Goal: Communication & Community: Answer question/provide support

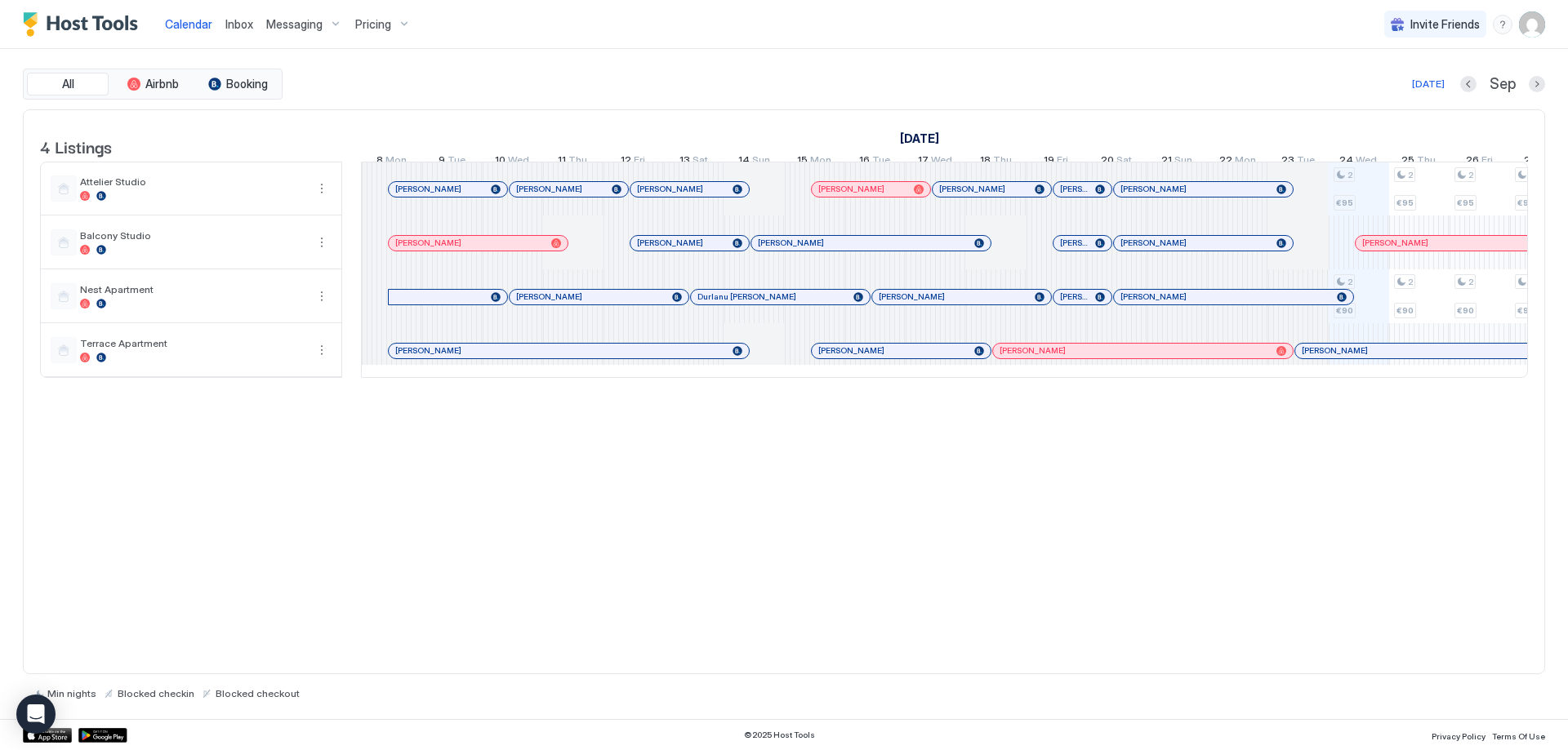
scroll to position [0, 600]
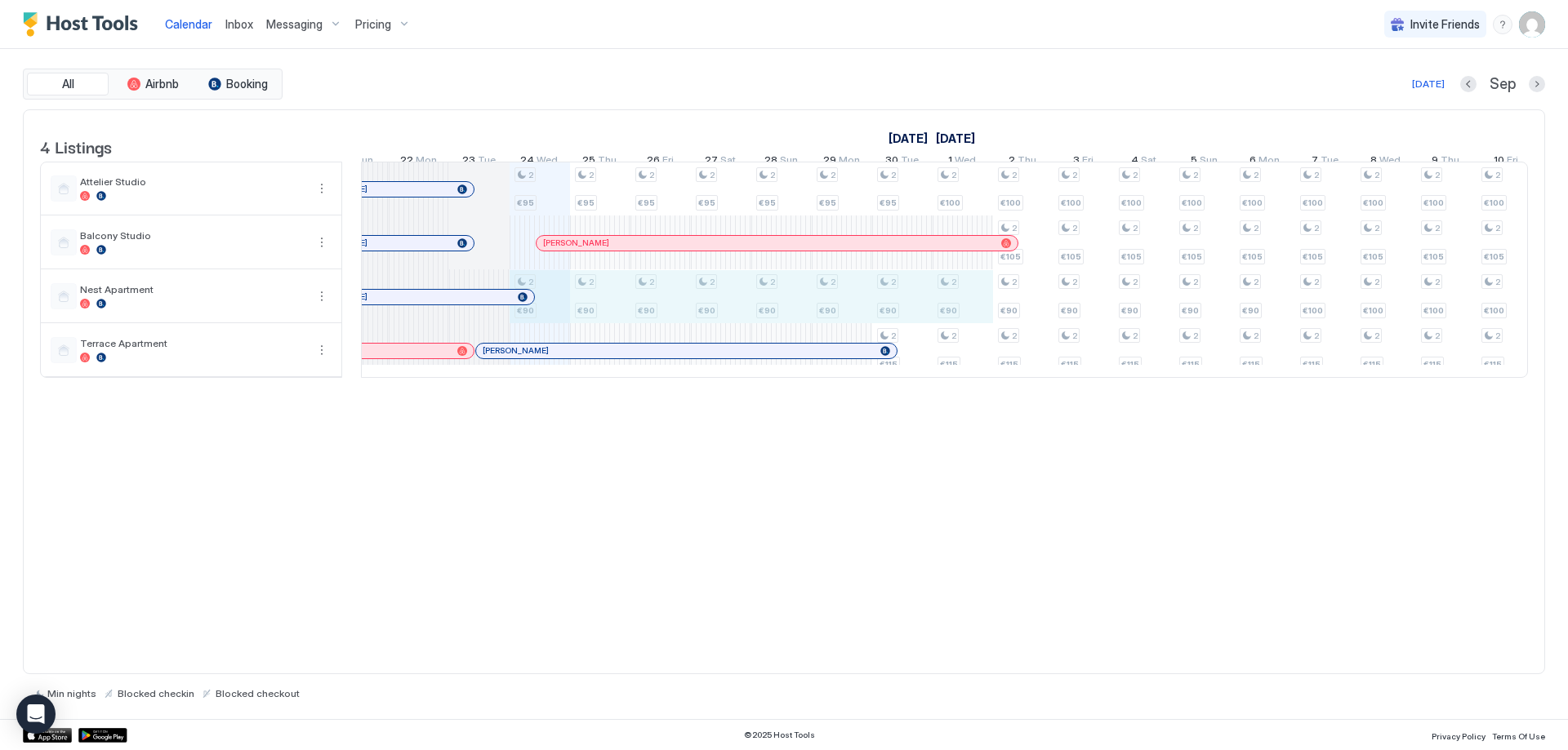
drag, startPoint x: 553, startPoint y: 317, endPoint x: 966, endPoint y: 322, distance: 413.0
click at [966, 322] on div "2 €95 2 €90 2 €95 2 €90 2 €95 2 €90 2 €95 2 €90 2 €95 2 €90 2 €95 2 €90 2 €95 2…" at bounding box center [1385, 269] width 3565 height 215
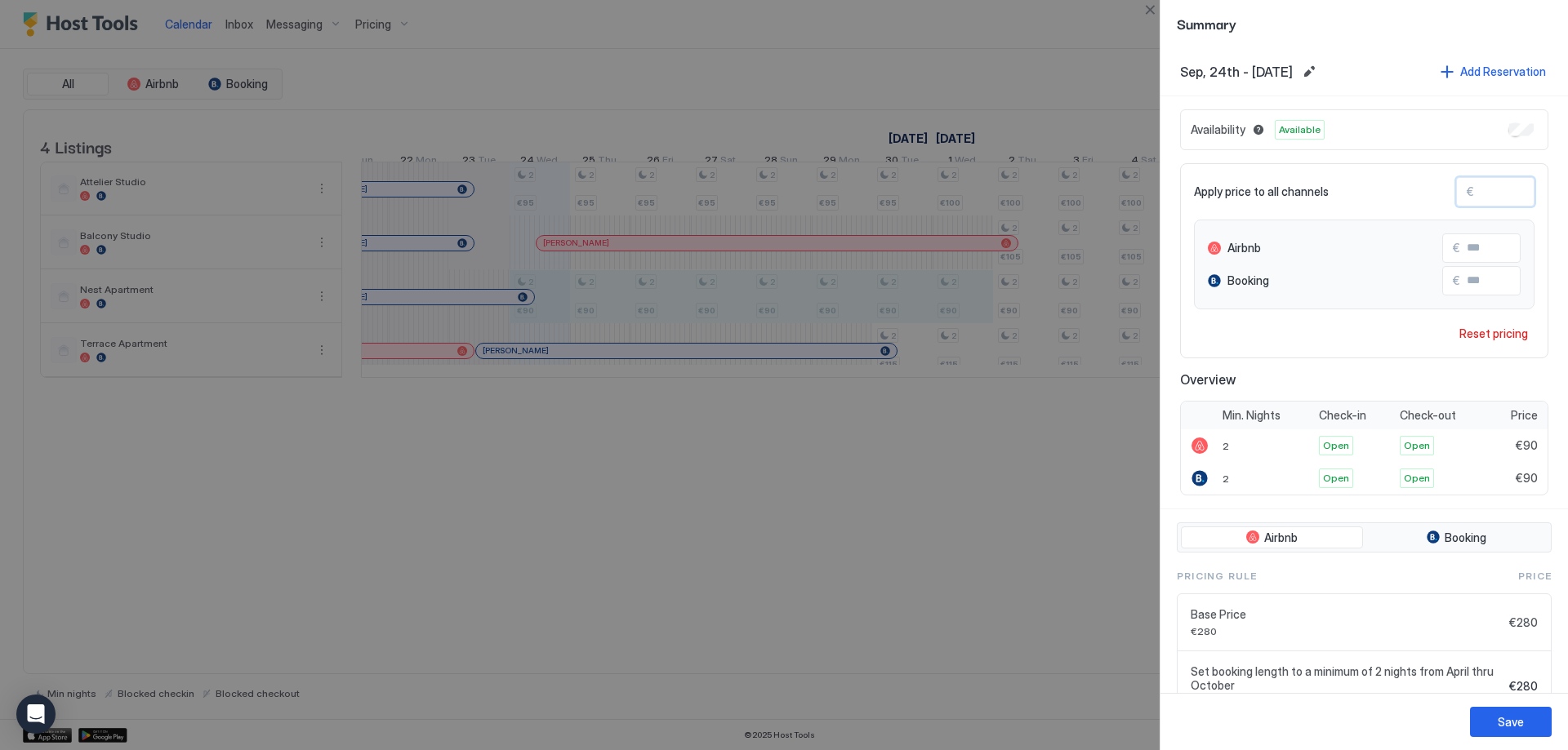
drag, startPoint x: 1488, startPoint y: 204, endPoint x: 1441, endPoint y: 200, distance: 47.2
click at [1441, 200] on div "Apply price to all channels € **" at bounding box center [1364, 191] width 341 height 29
type input "*"
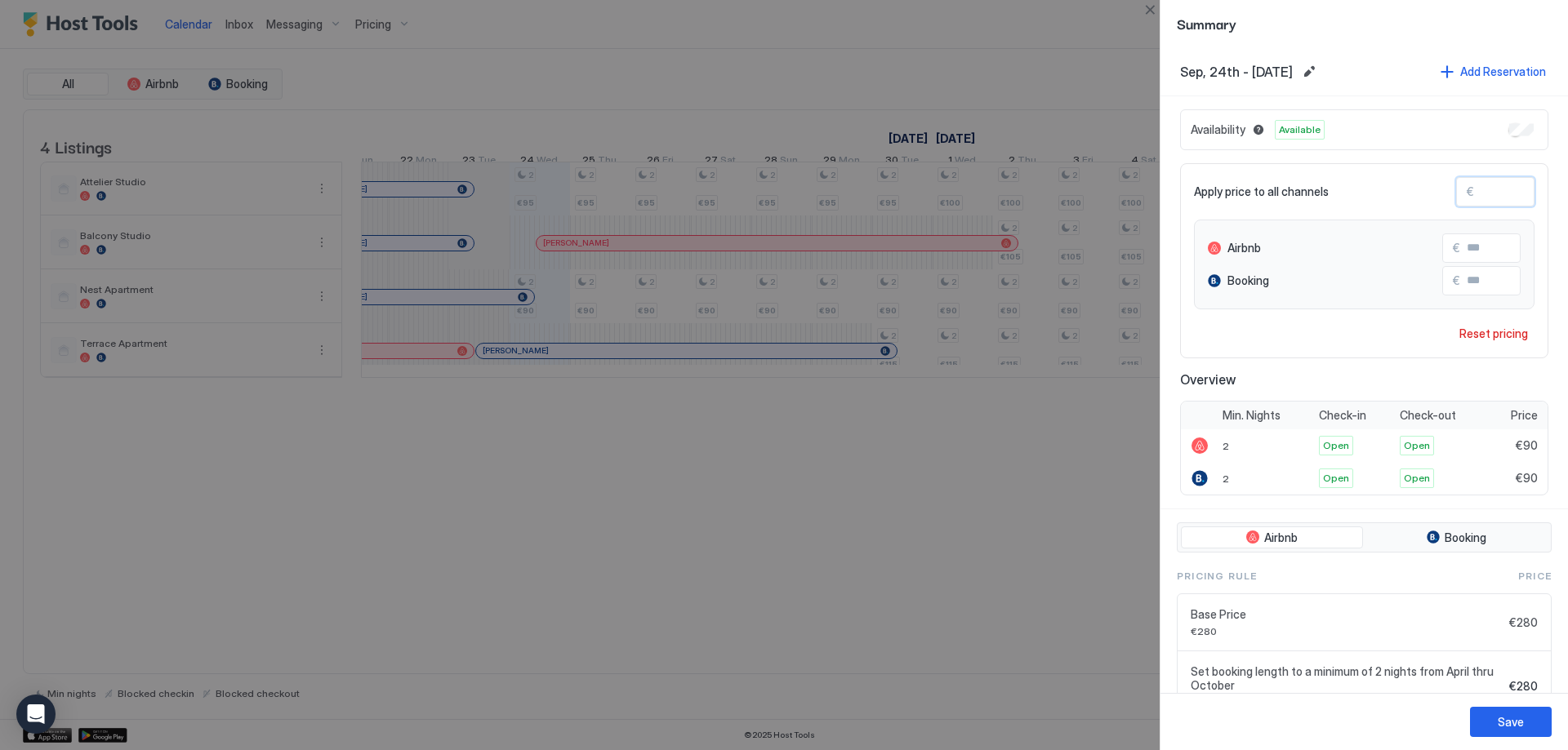
type input "**"
click at [1518, 727] on div "Save" at bounding box center [1510, 722] width 26 height 17
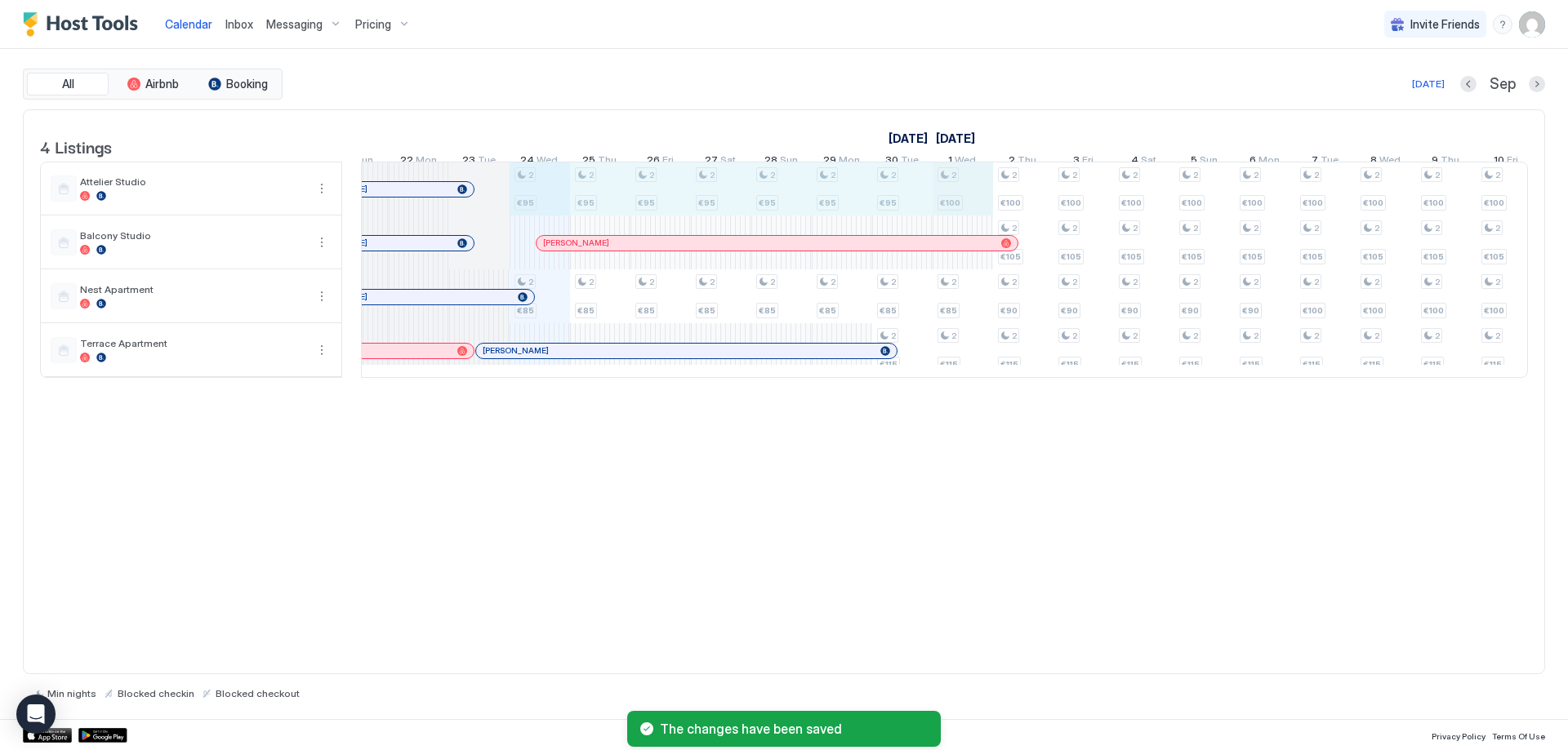
drag, startPoint x: 537, startPoint y: 203, endPoint x: 943, endPoint y: 208, distance: 406.0
click at [957, 207] on div "2 €95 2 €85 2 €95 2 €85 2 €95 2 €85 2 €95 2 €85 2 €95 2 €85 2 €95 2 €85 2 €95 2…" at bounding box center [1385, 269] width 3565 height 215
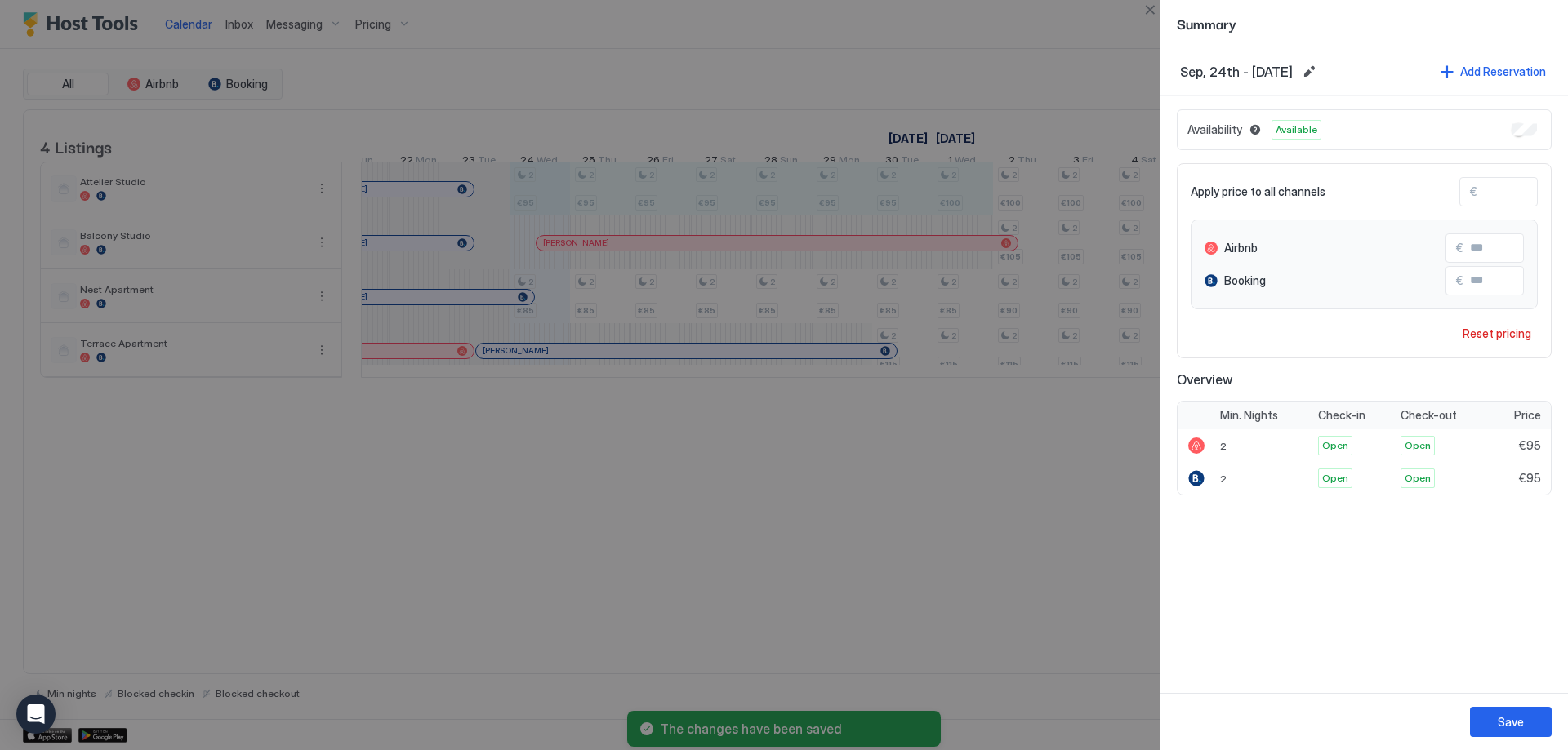
drag, startPoint x: 1499, startPoint y: 192, endPoint x: 1423, endPoint y: 197, distance: 76.2
click at [1424, 197] on div "Apply price to all channels € **" at bounding box center [1364, 191] width 347 height 29
type input "*"
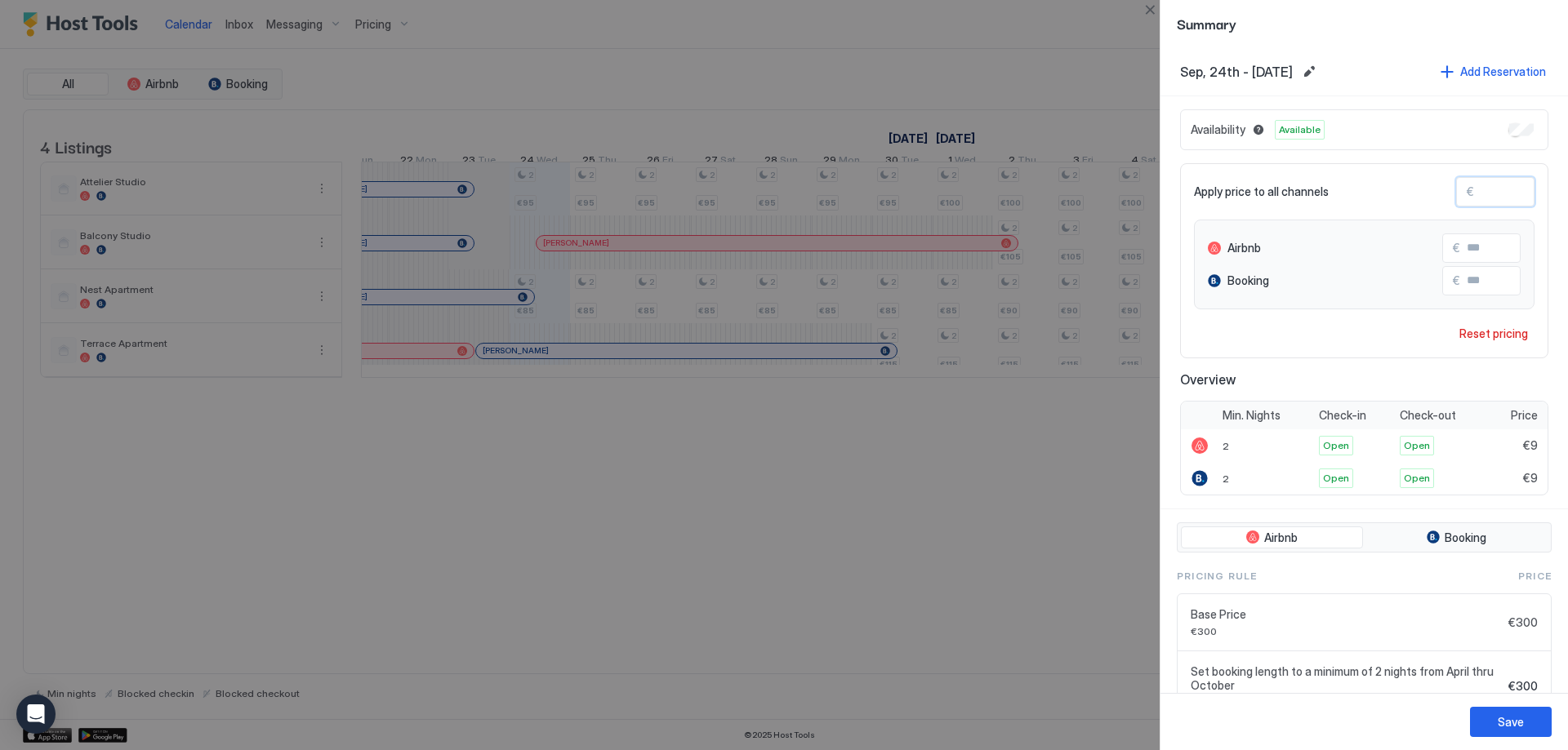
type input "**"
click at [1537, 717] on button "Save" at bounding box center [1510, 722] width 82 height 30
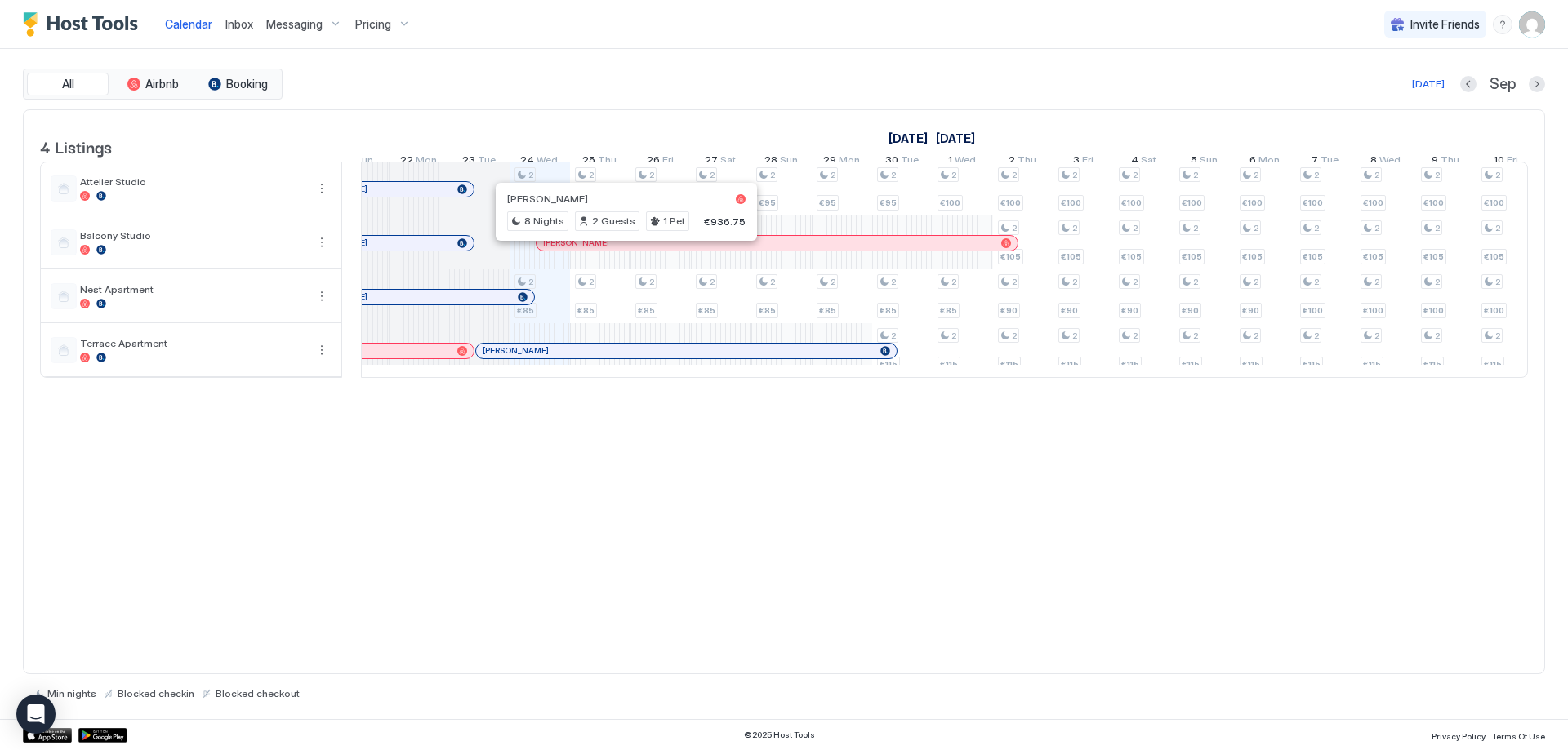
click at [624, 250] on div at bounding box center [624, 243] width 13 height 13
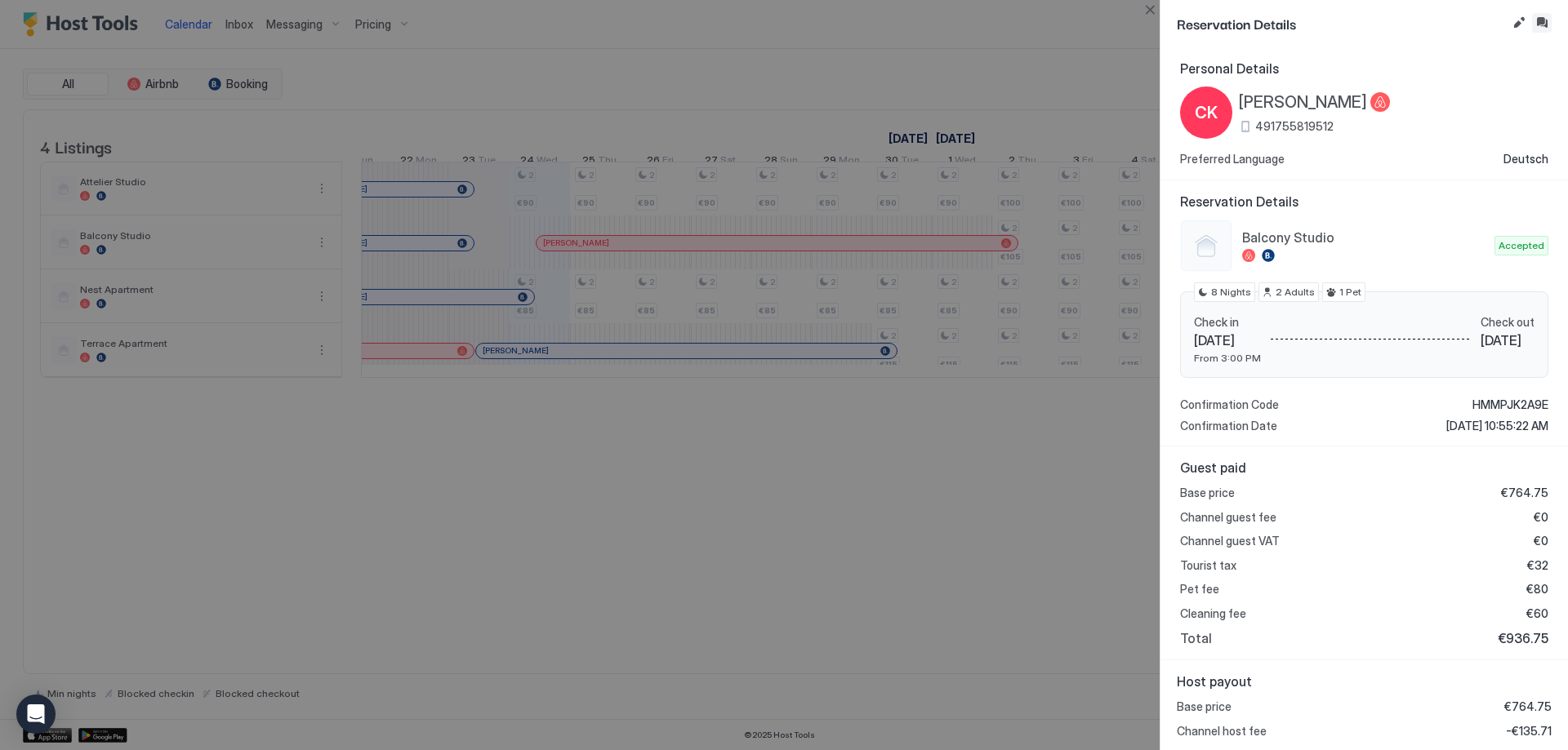
click at [1537, 21] on button "Inbox" at bounding box center [1541, 22] width 20 height 20
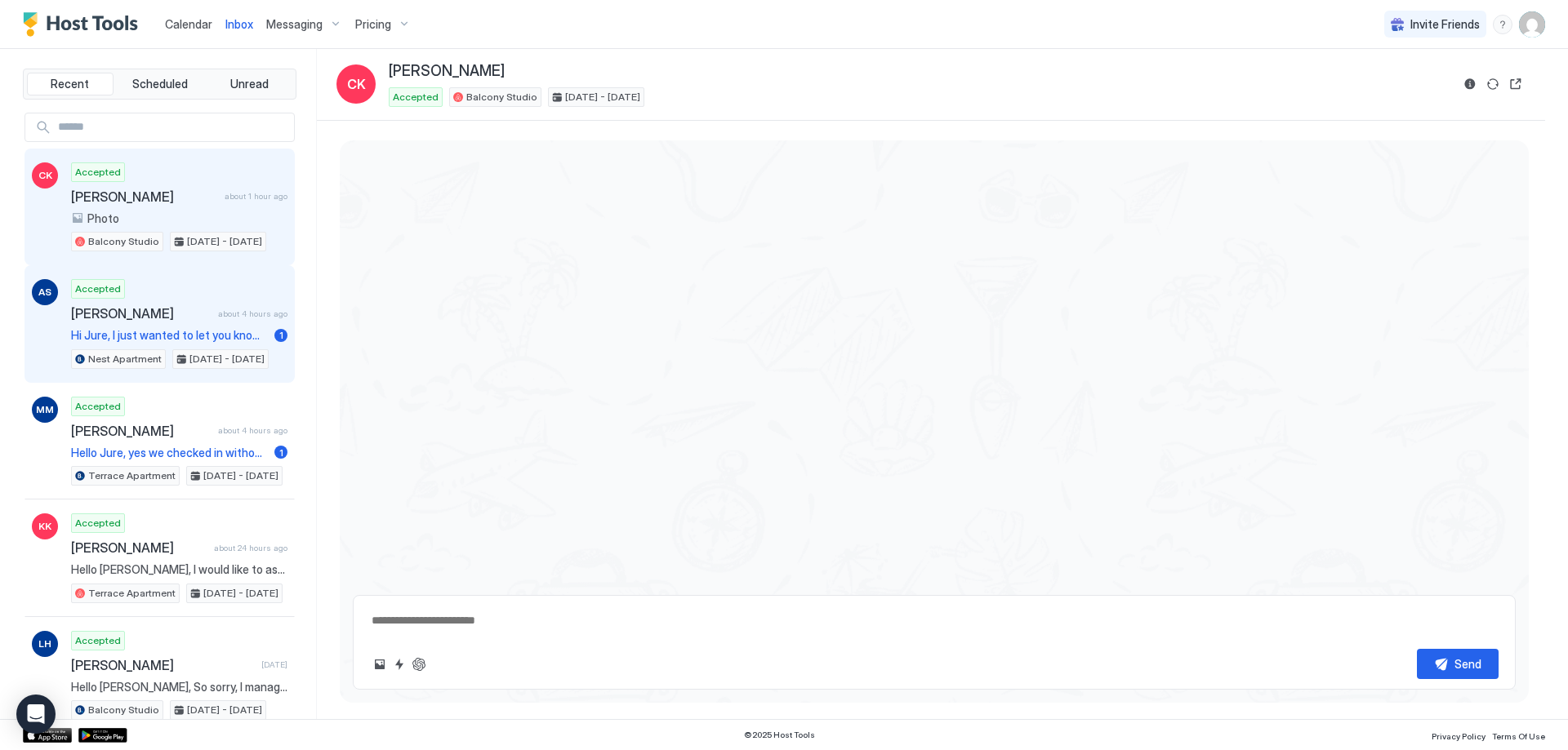
click at [161, 290] on div "Accepted Andreas Stieben about 4 hours ago Hi Jure, I just wanted to let you kn…" at bounding box center [179, 324] width 216 height 90
click at [177, 191] on span "[PERSON_NAME]" at bounding box center [144, 197] width 147 height 16
type textarea "*"
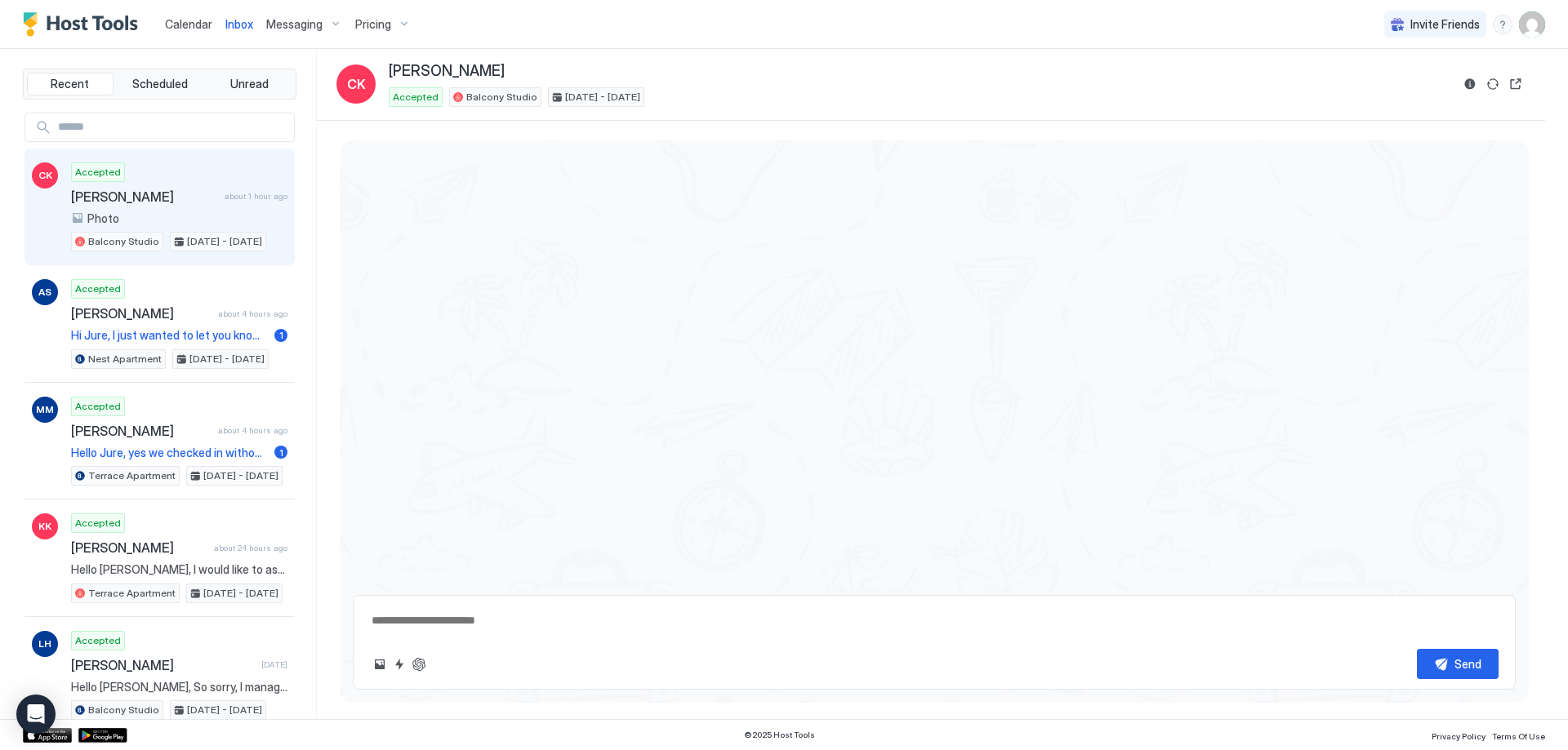
click at [178, 187] on div "Accepted Cathrin Kirschfink about 1 hour ago Photo Balcony Studio Sep 24 - Oct …" at bounding box center [179, 207] width 216 height 90
click at [176, 184] on div "Accepted Cathrin Kirschfink about 1 hour ago Photo Balcony Studio Sep 24 - Oct …" at bounding box center [179, 207] width 216 height 90
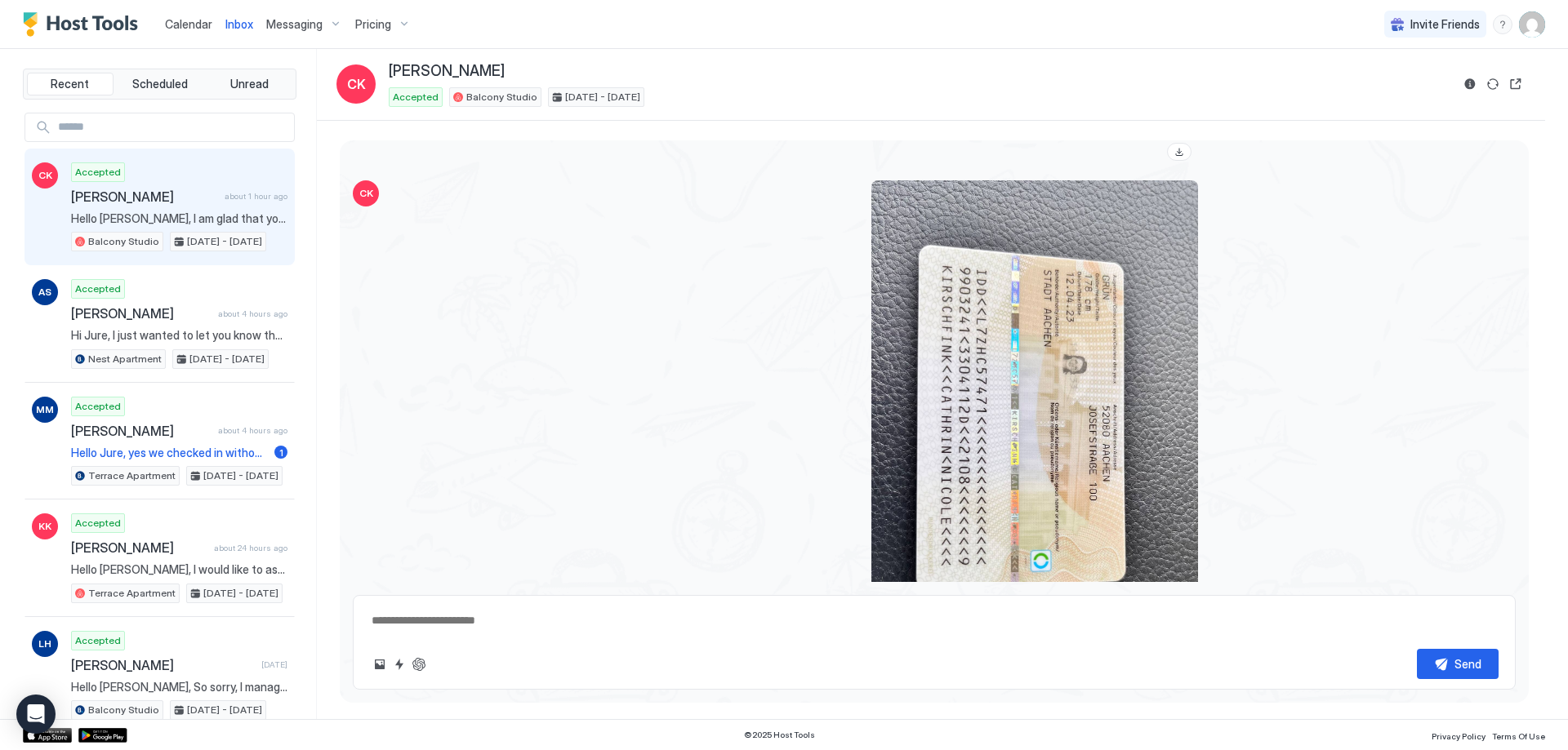
scroll to position [4739, 0]
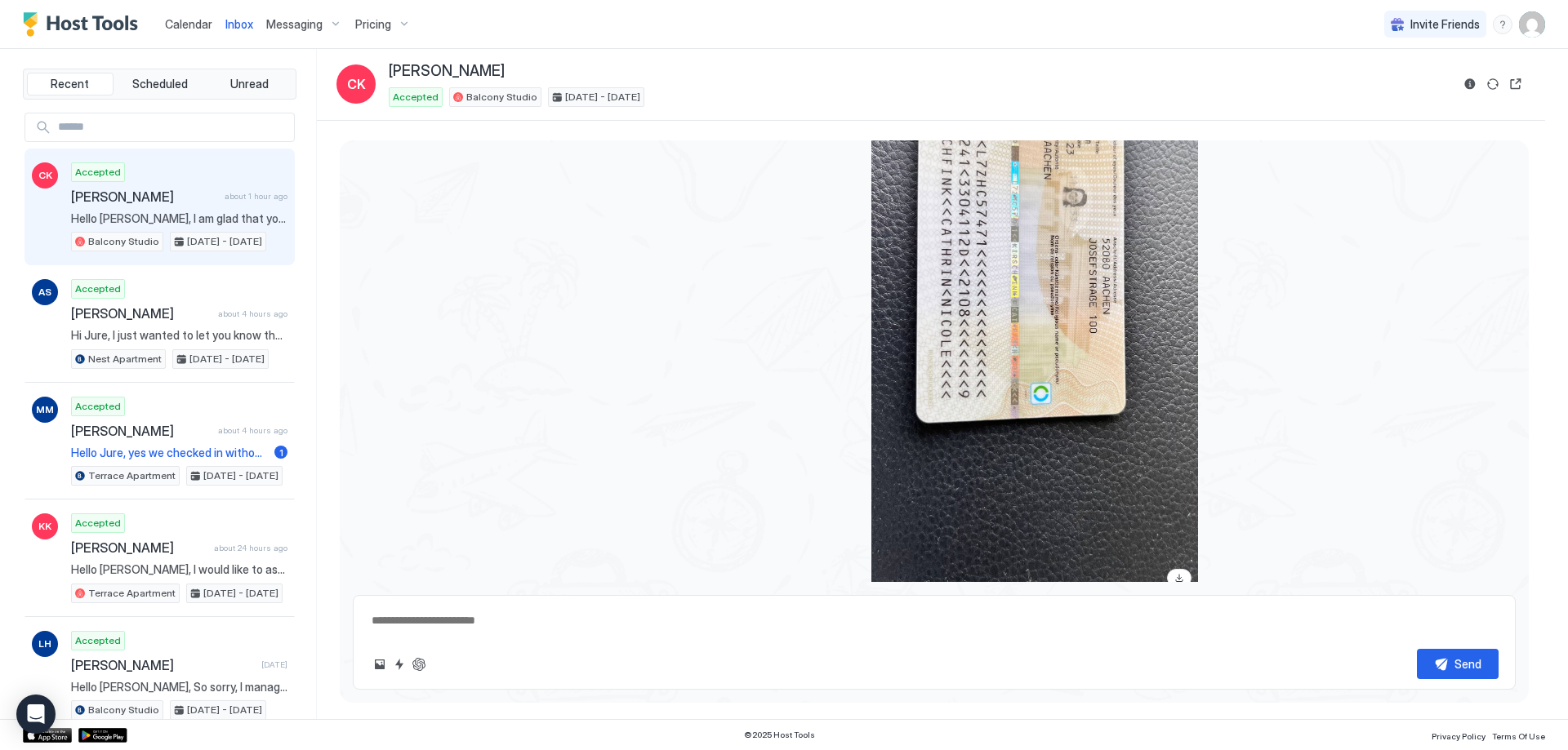
click at [1007, 385] on div "View image" at bounding box center [1034, 303] width 327 height 580
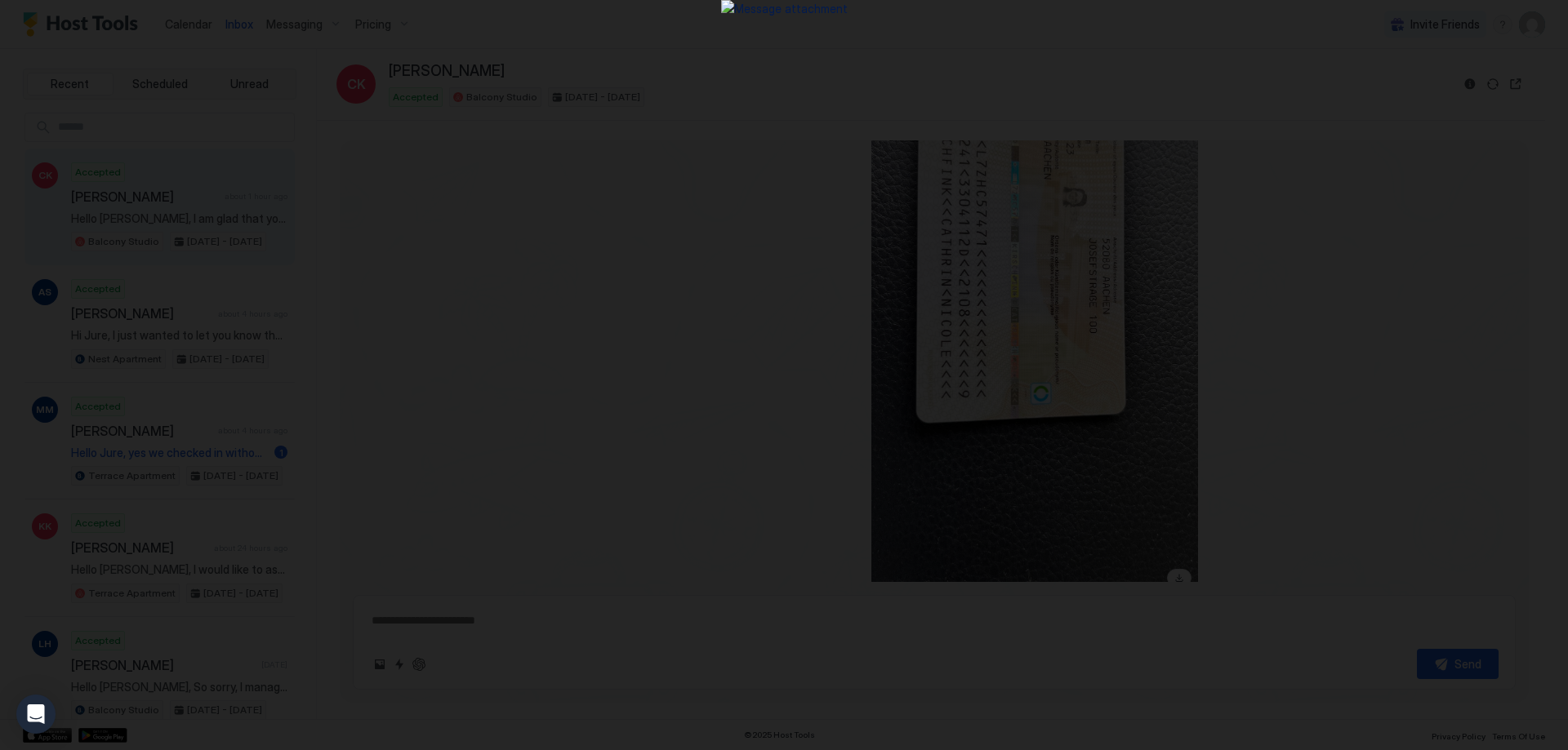
click at [216, 141] on div at bounding box center [784, 375] width 1568 height 750
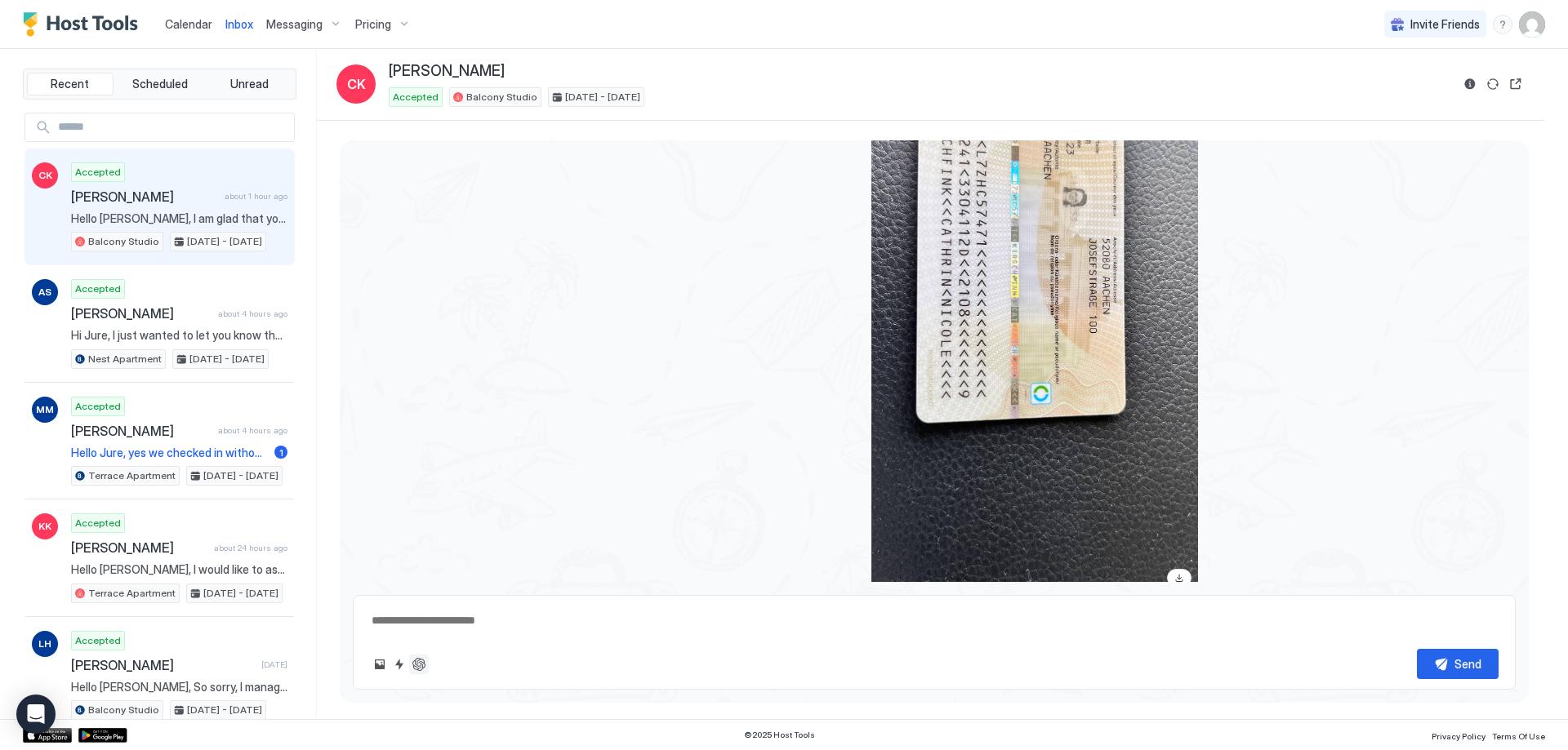
click at [416, 659] on button "ChatGPT Auto Reply" at bounding box center [418, 664] width 20 height 20
type textarea "*"
type textarea "**********"
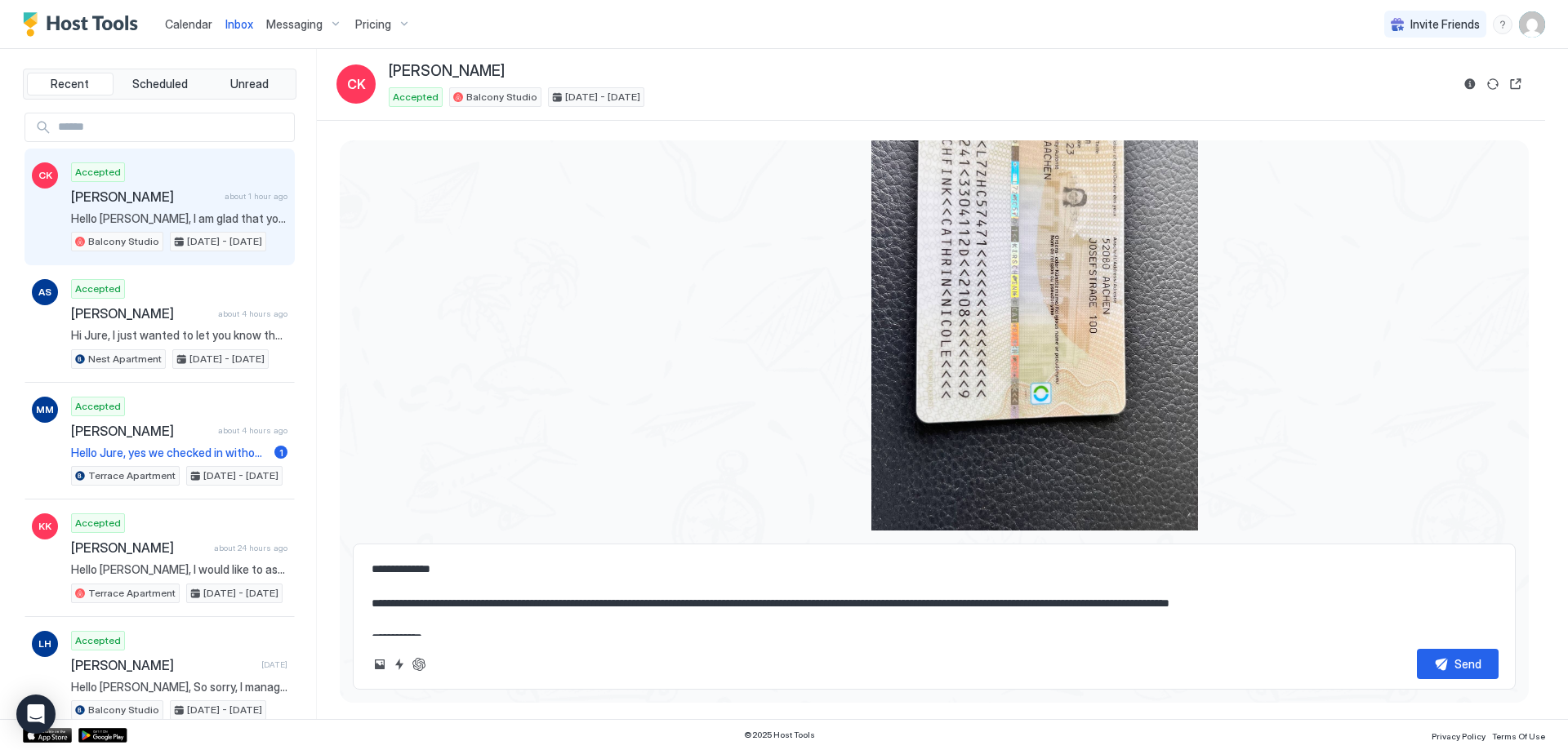
scroll to position [17, 0]
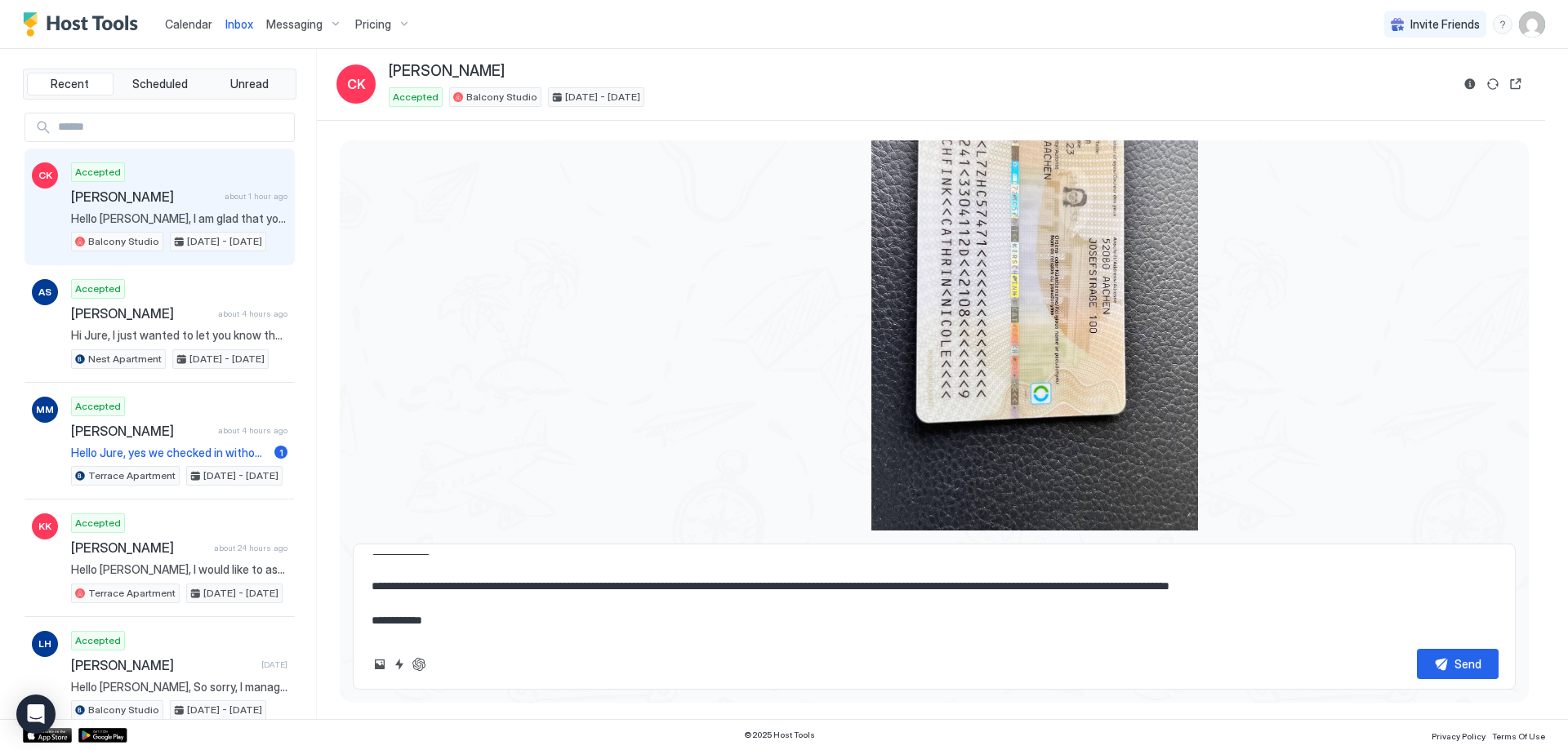
drag, startPoint x: 374, startPoint y: 559, endPoint x: 594, endPoint y: 656, distance: 240.4
click at [594, 656] on div "**********" at bounding box center [934, 616] width 1163 height 146
click at [841, 647] on div "**********" at bounding box center [934, 616] width 1163 height 146
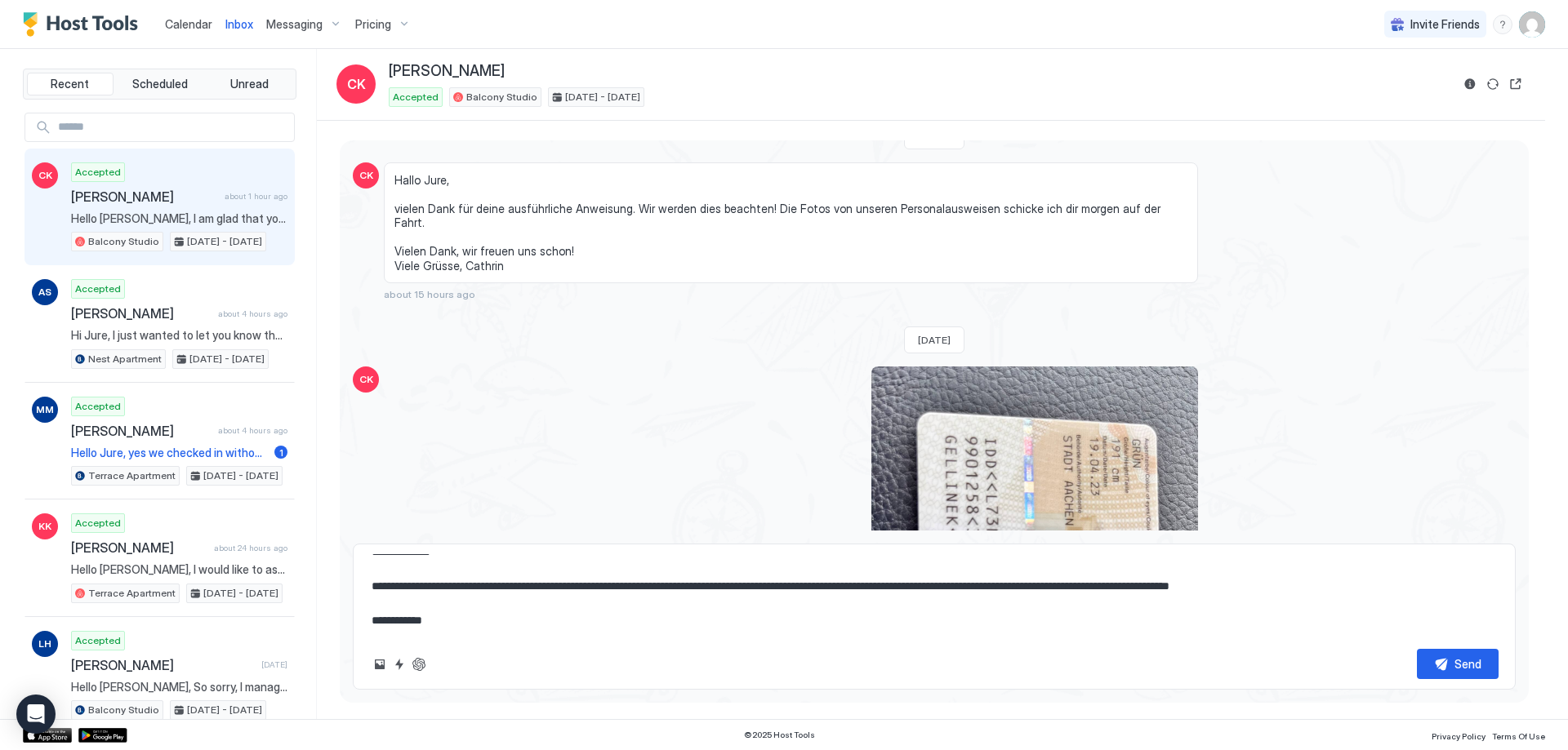
scroll to position [2534, 0]
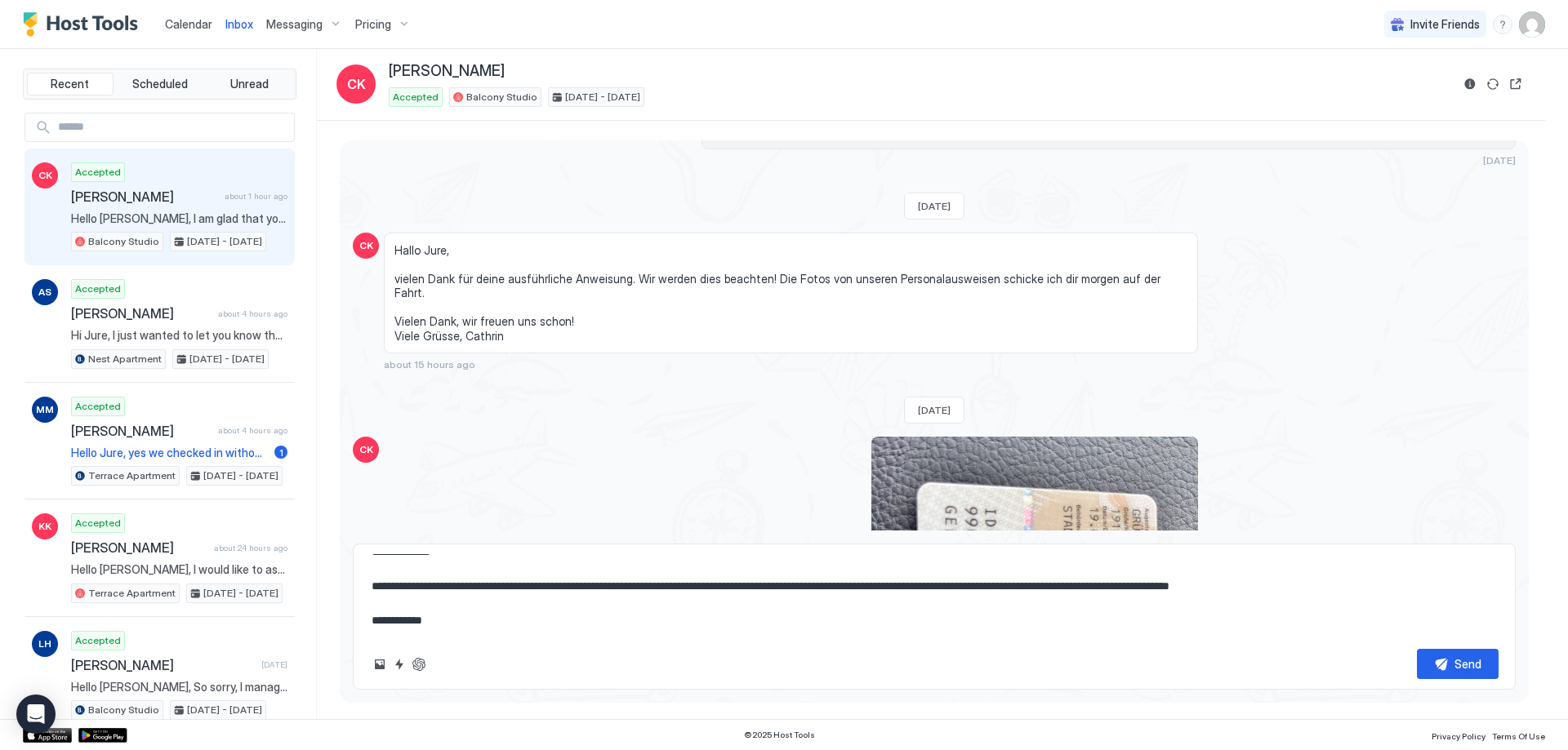
drag, startPoint x: 394, startPoint y: 234, endPoint x: 618, endPoint y: 337, distance: 246.5
click at [618, 337] on div "Hallo Jure, vielen Dank für deine ausführliche Anweisung. Wir werden dies beach…" at bounding box center [791, 302] width 814 height 139
copy span "Hallo Jure, vielen Dank für deine ausführliche Anweisung. Wir werden dies beach…"
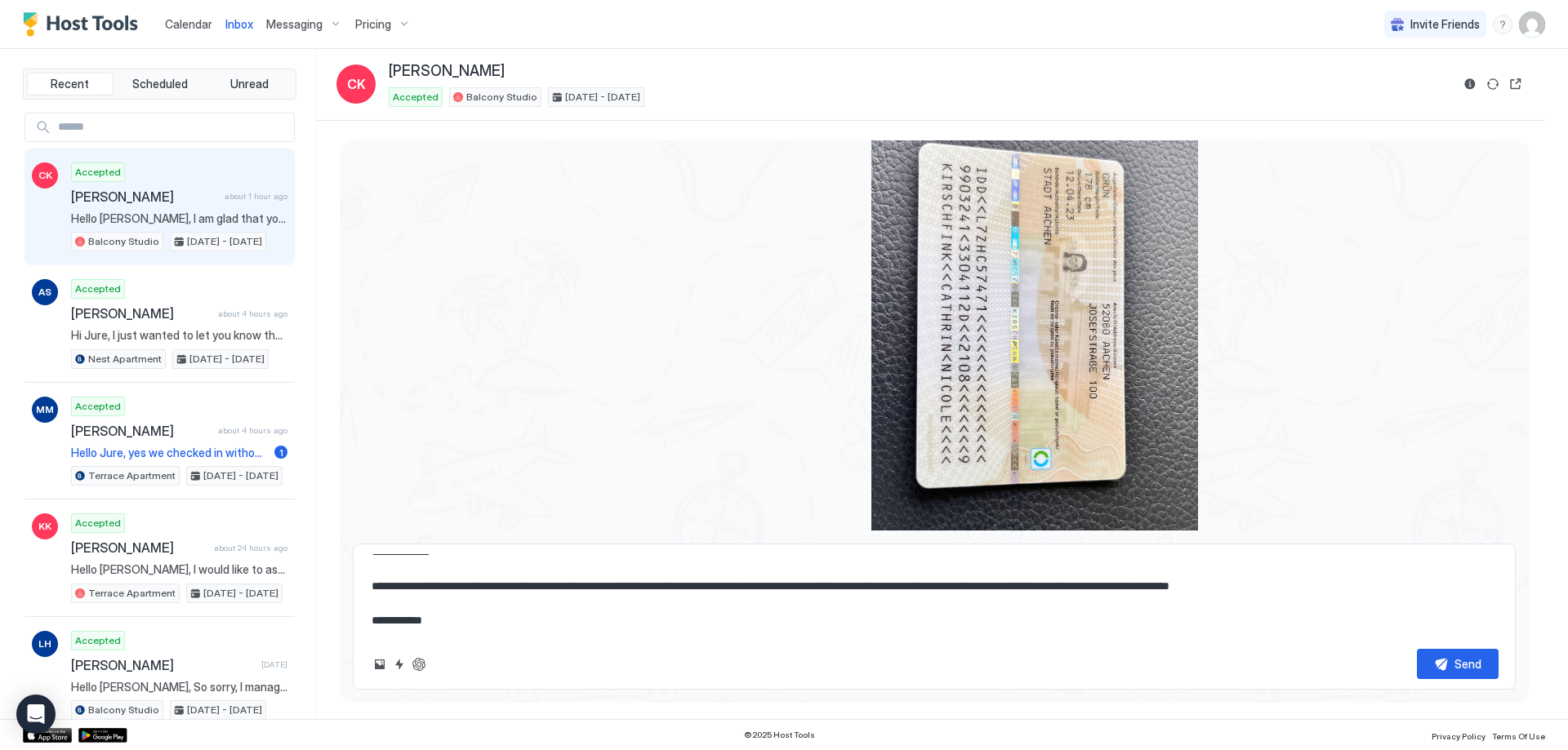
scroll to position [4790, 0]
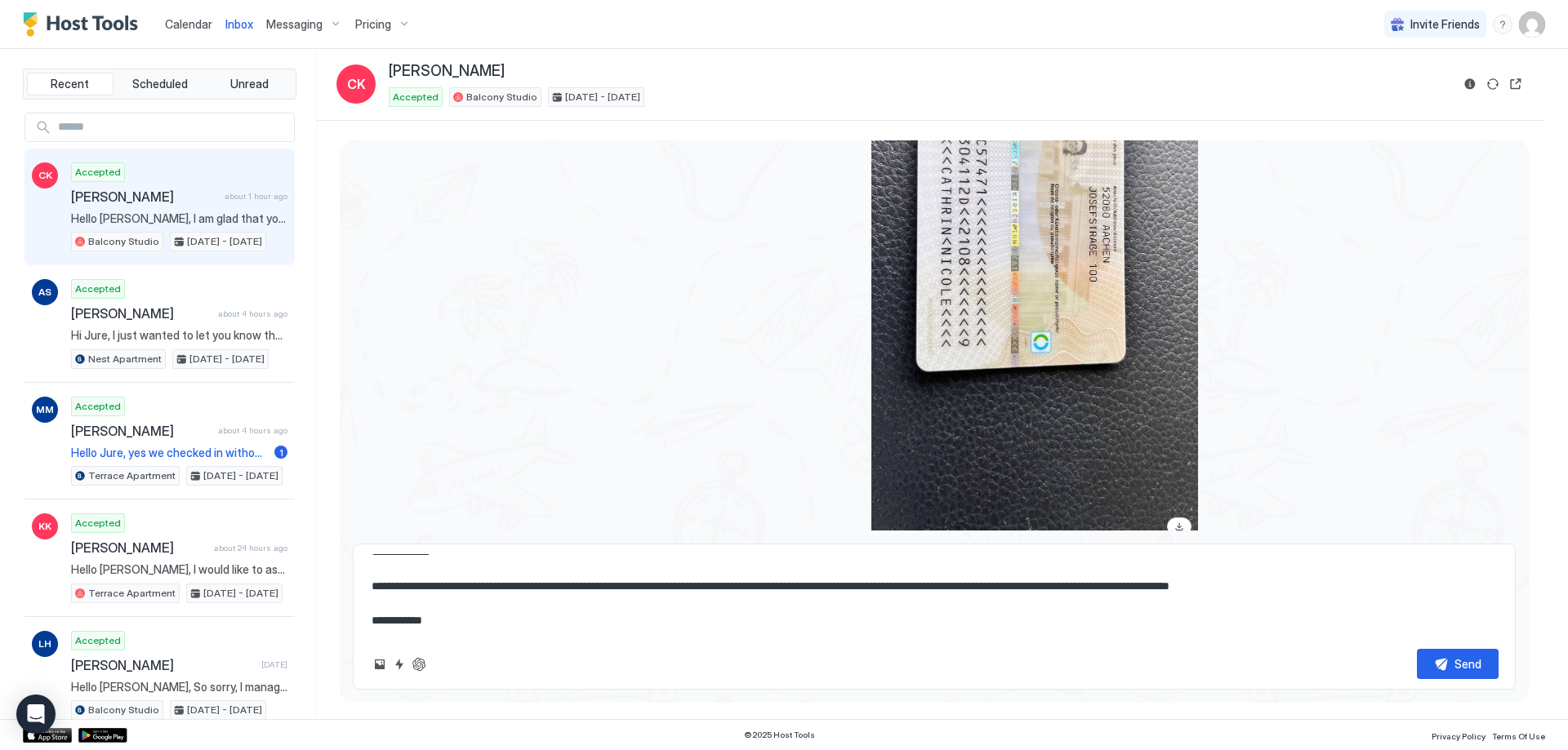
click at [768, 639] on div "**********" at bounding box center [934, 616] width 1163 height 146
click at [1461, 668] on div "Send" at bounding box center [1467, 664] width 27 height 17
type textarea "*"
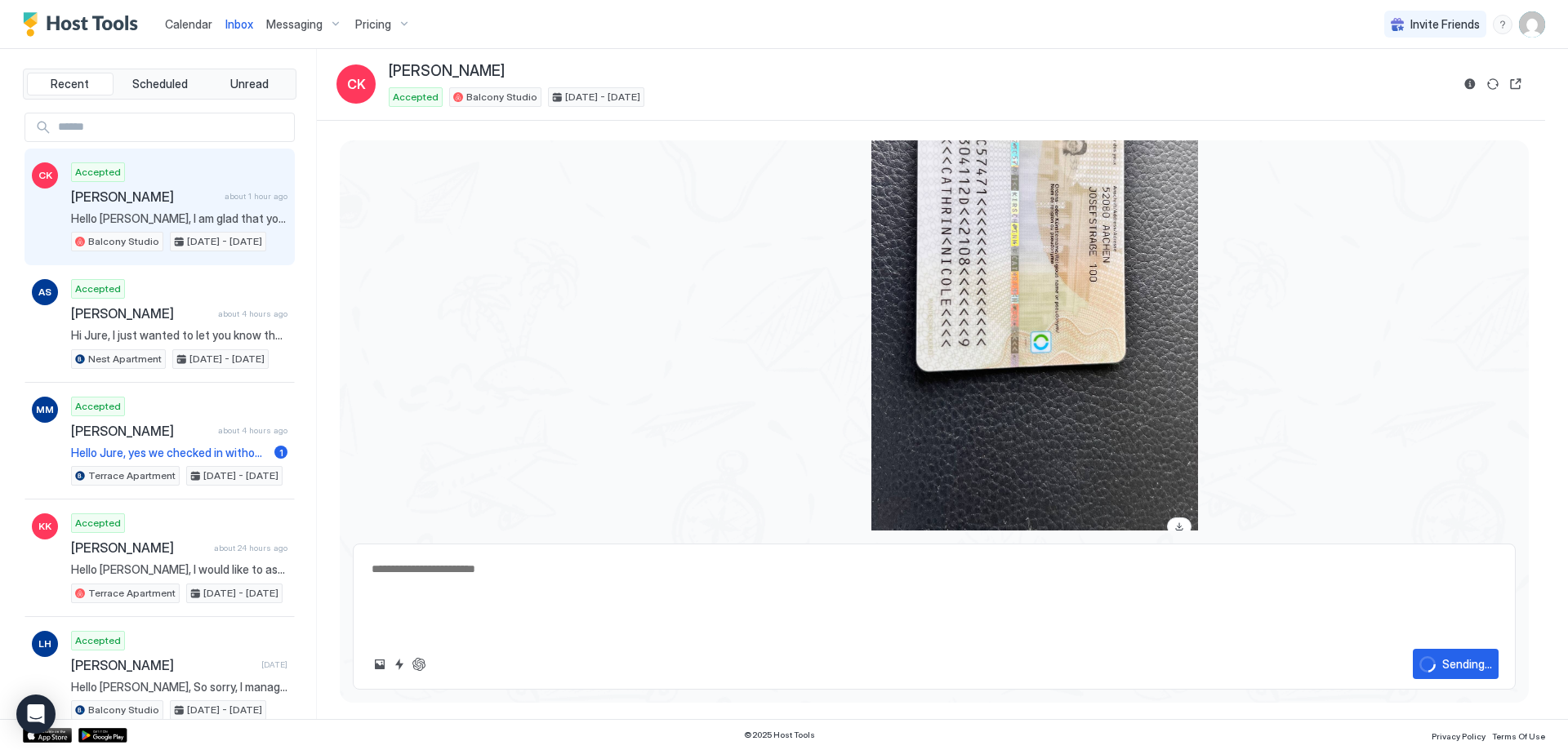
scroll to position [0, 0]
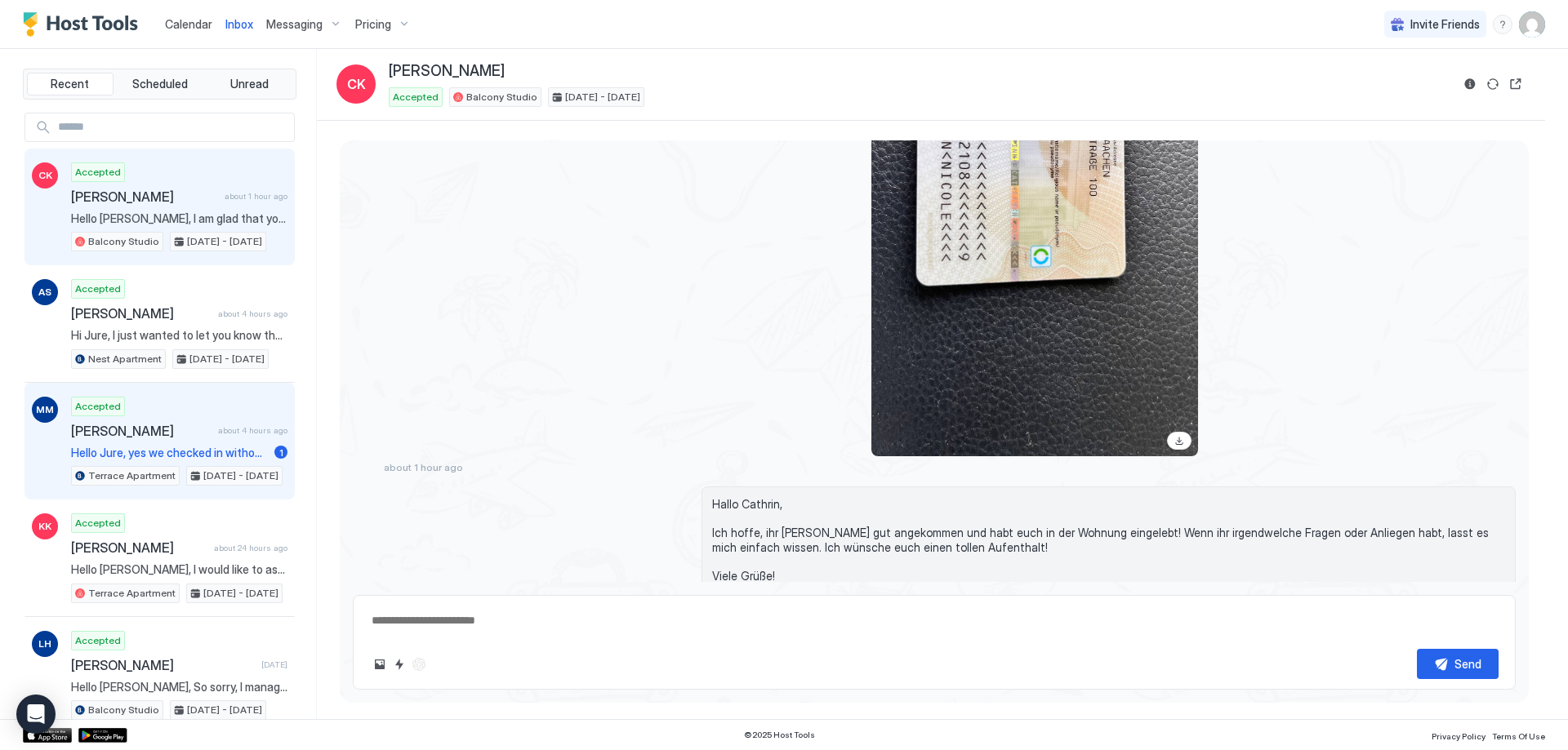
click at [203, 417] on div "Accepted Maria Muller about 4 hours ago Hello Jure, yes we checked in without a…" at bounding box center [179, 441] width 216 height 90
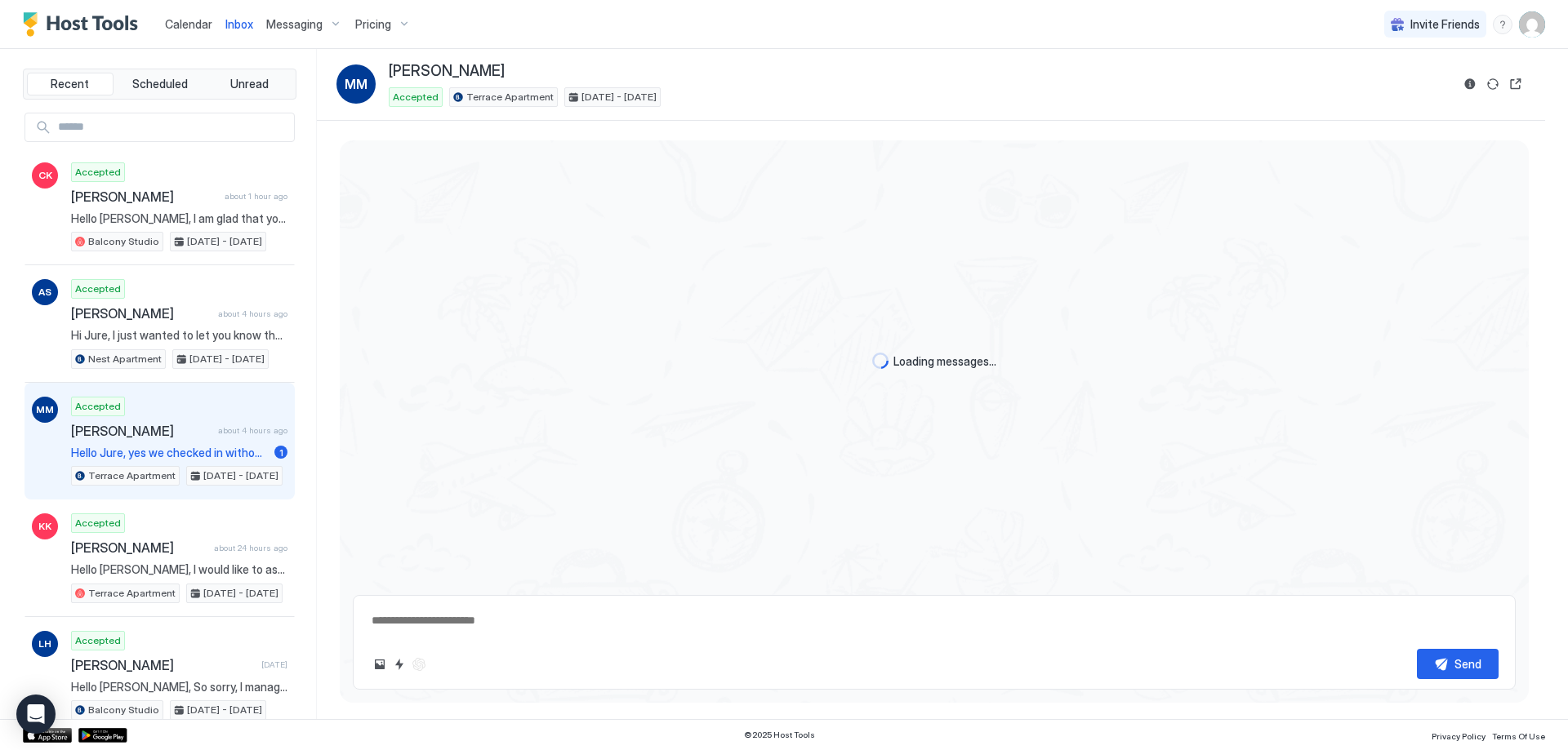
scroll to position [3961, 0]
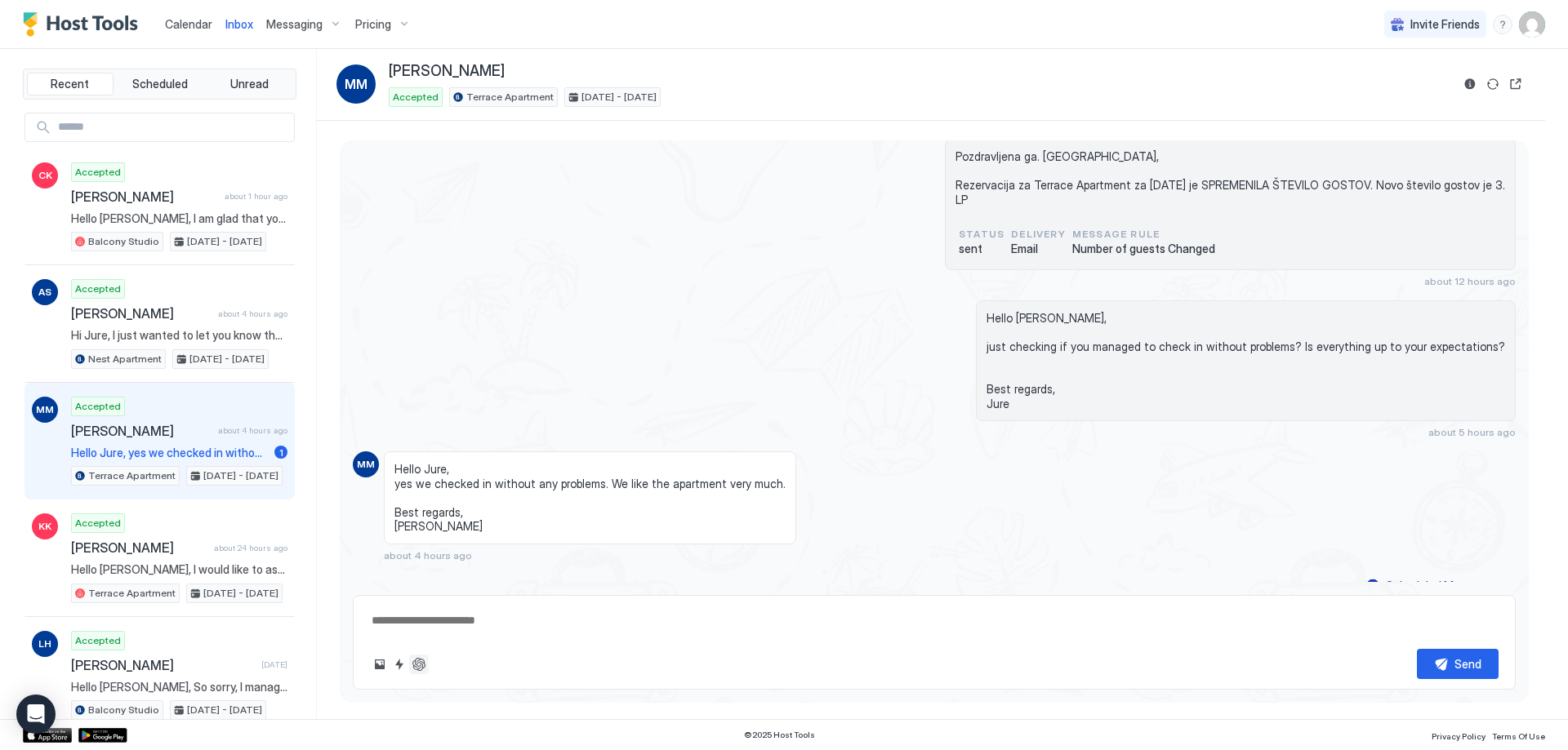
click at [420, 666] on button "ChatGPT Auto Reply" at bounding box center [418, 664] width 20 height 20
click at [422, 667] on button "ChatGPT Auto Reply" at bounding box center [418, 664] width 20 height 20
click at [637, 601] on div "Send" at bounding box center [934, 642] width 1163 height 95
click at [630, 616] on textarea at bounding box center [934, 620] width 1128 height 30
type textarea "*"
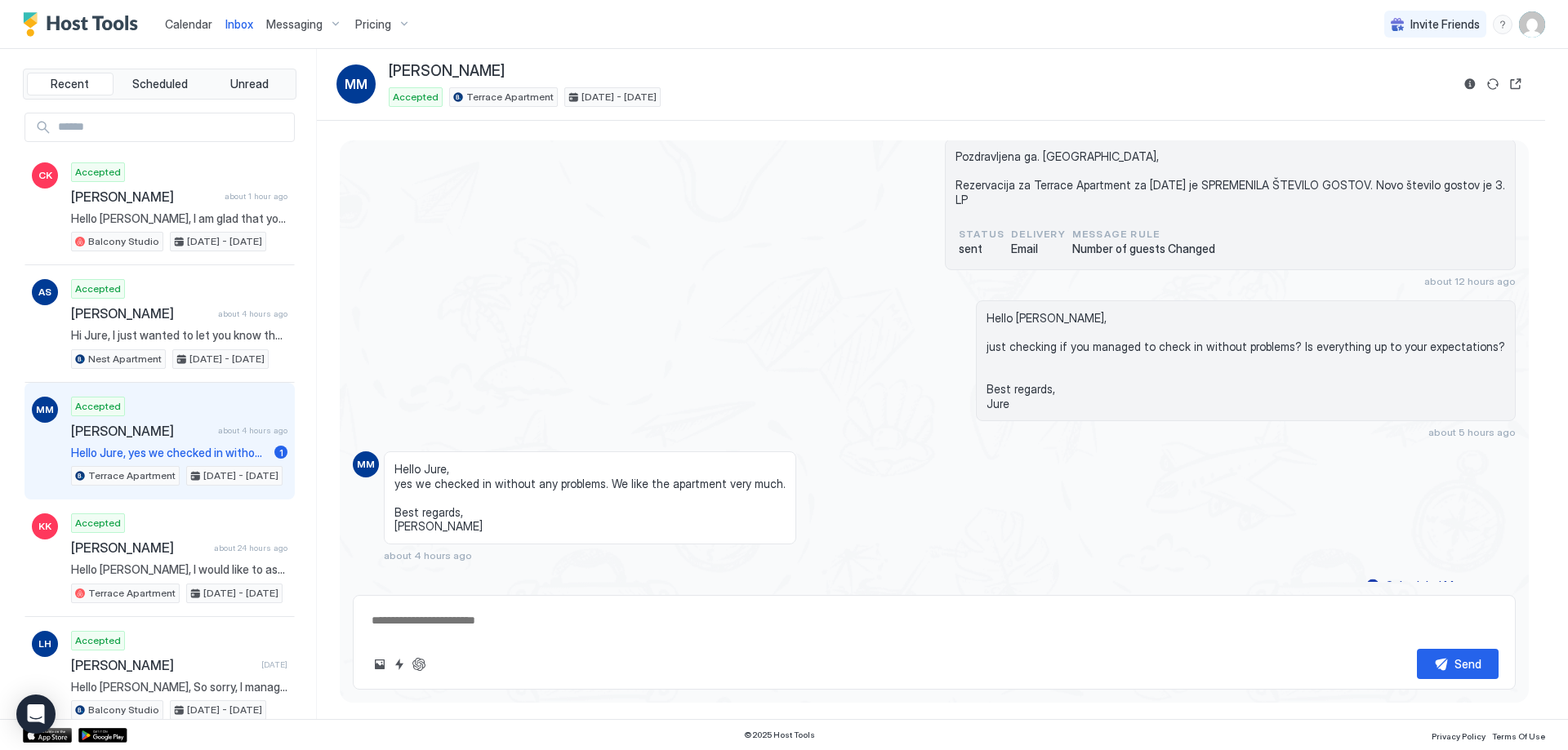
type textarea "**********"
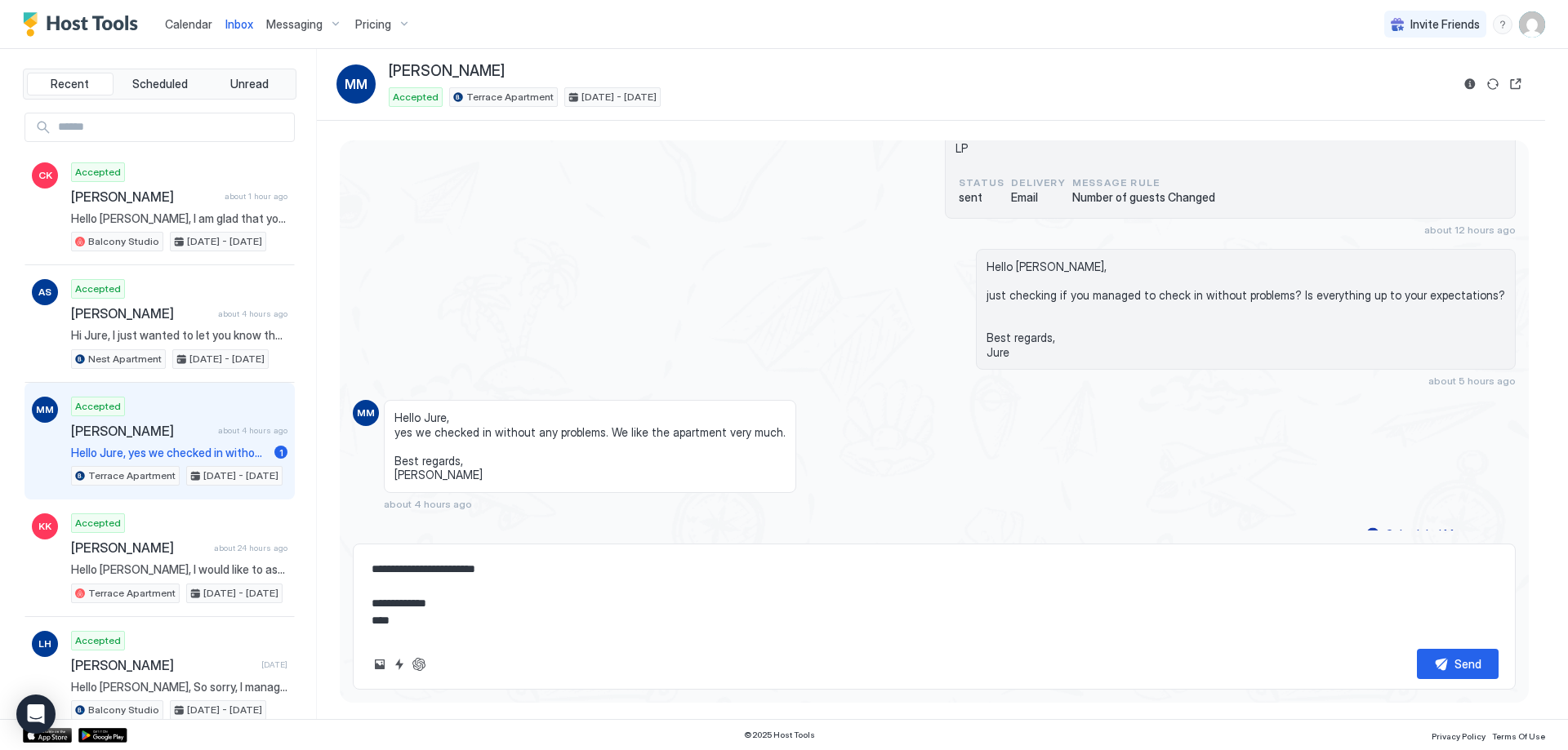
scroll to position [0, 0]
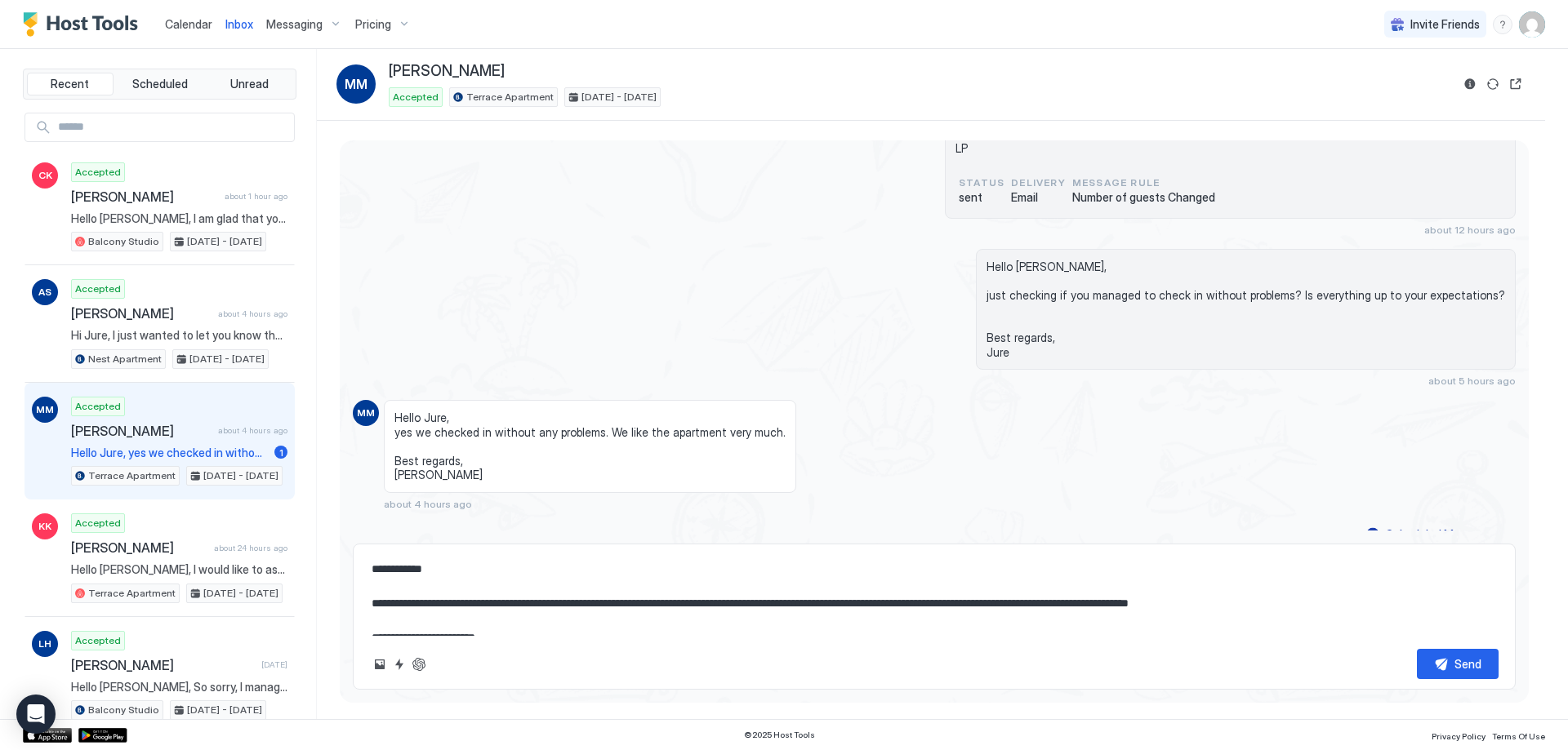
type textarea "*"
type textarea "**********"
click at [1448, 667] on button "Send" at bounding box center [1458, 664] width 82 height 30
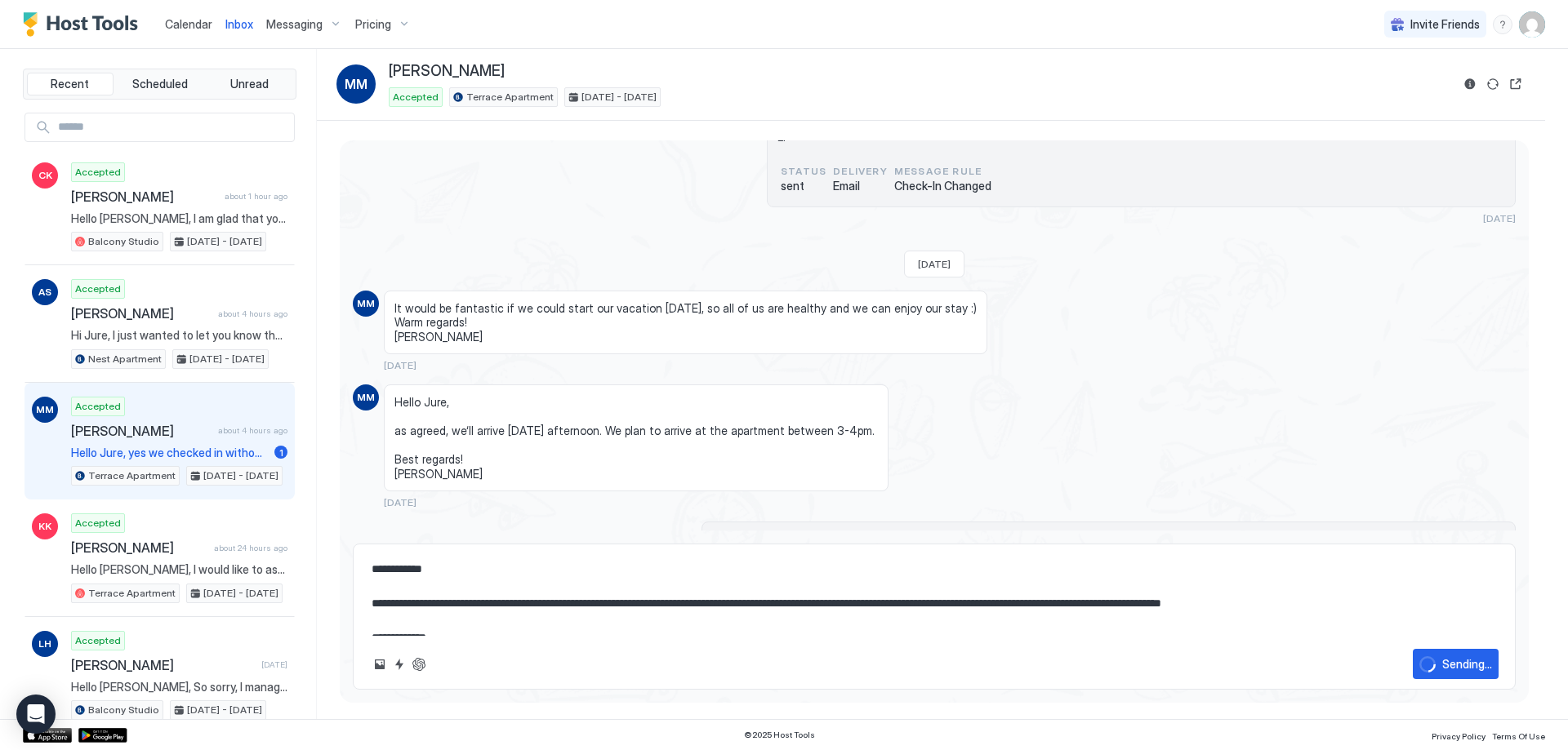
type textarea "*"
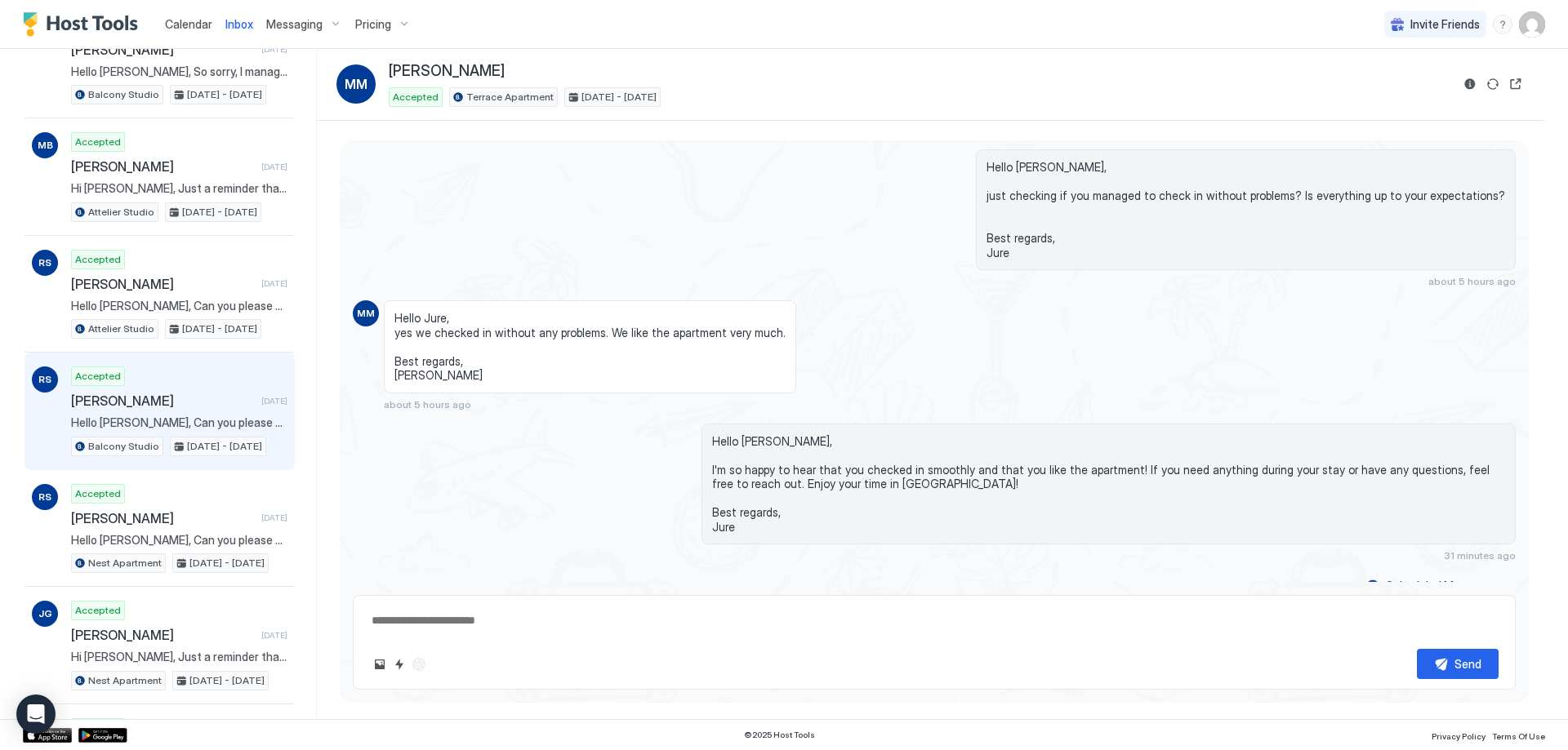
scroll to position [653, 0]
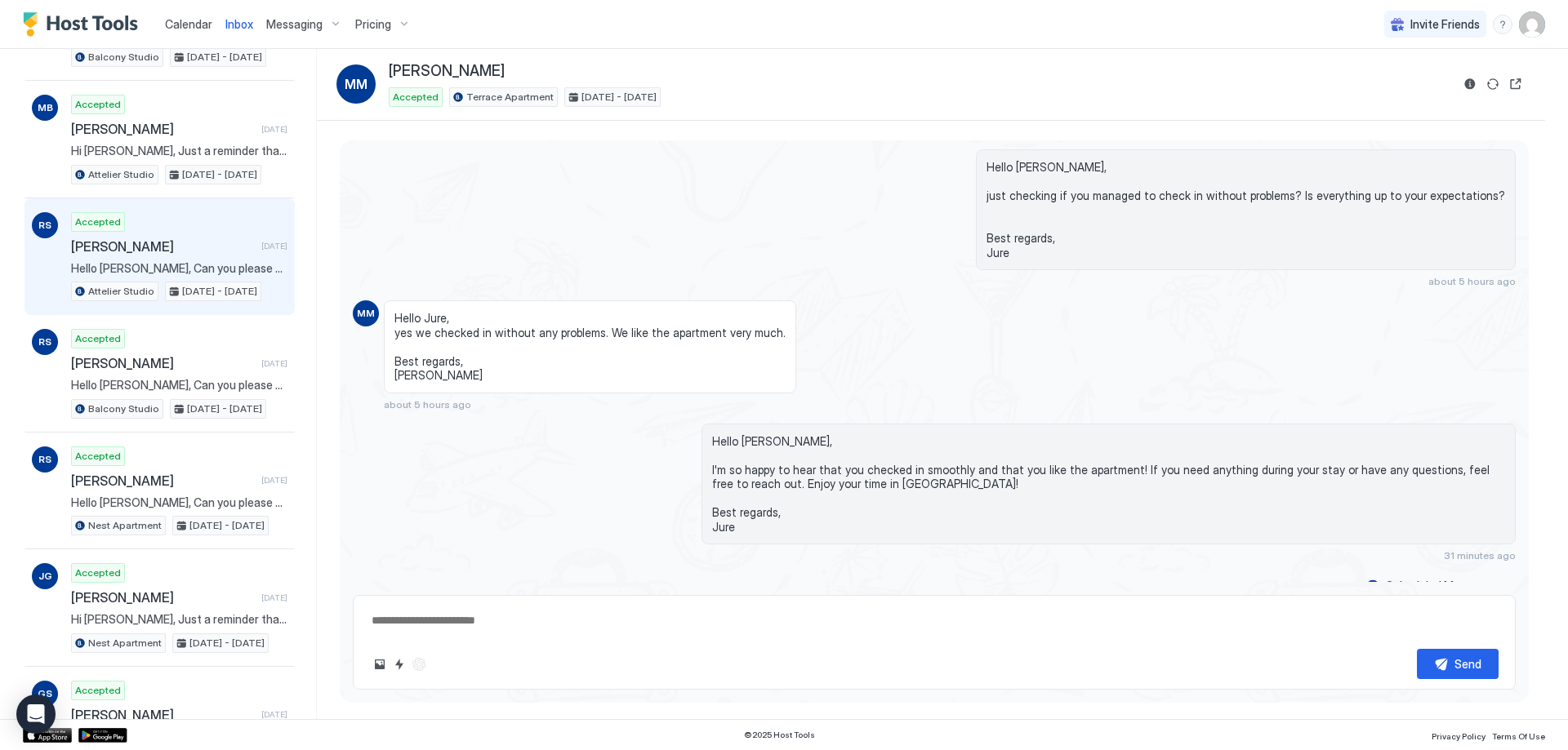
click at [181, 243] on span "[PERSON_NAME]" at bounding box center [162, 246] width 184 height 16
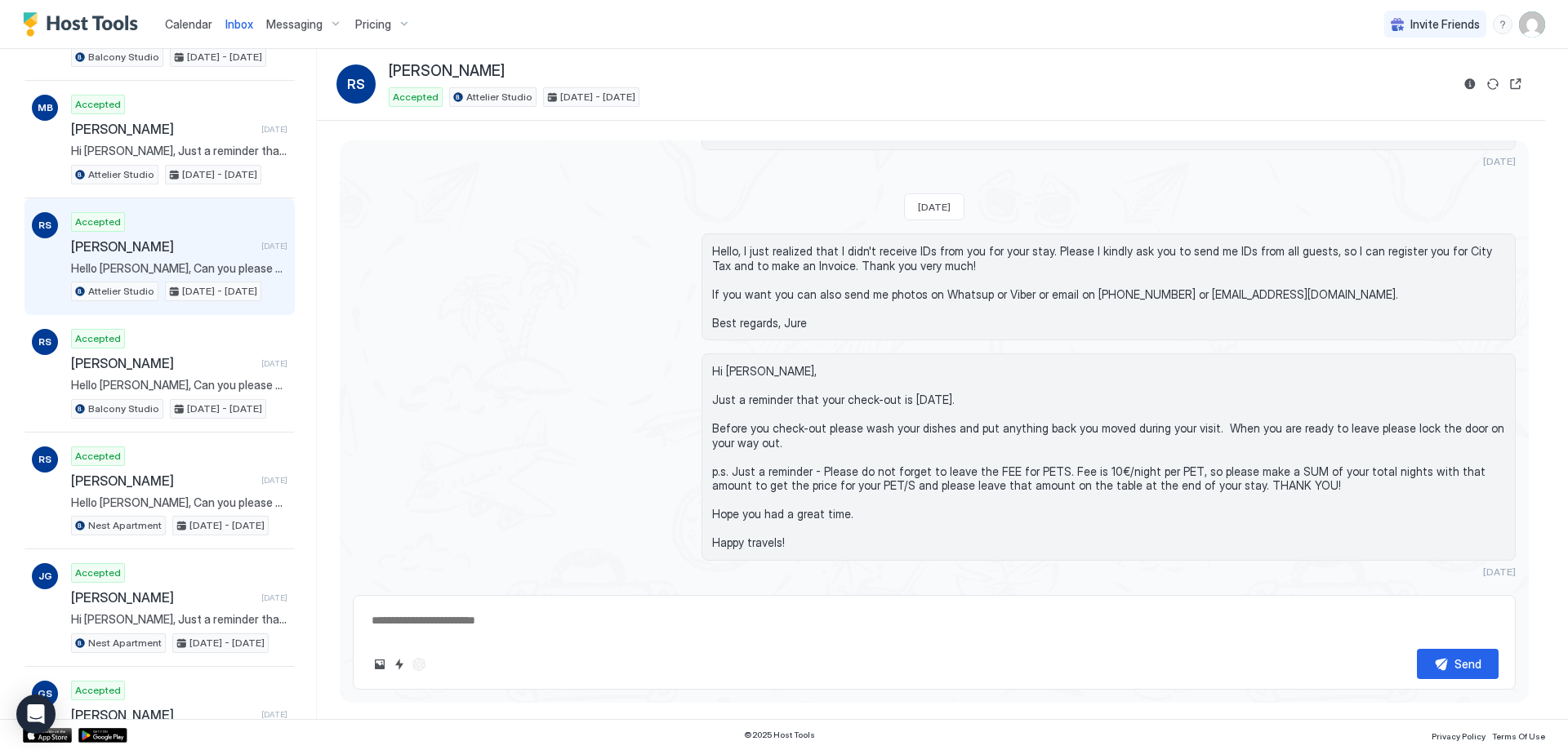
scroll to position [7314, 0]
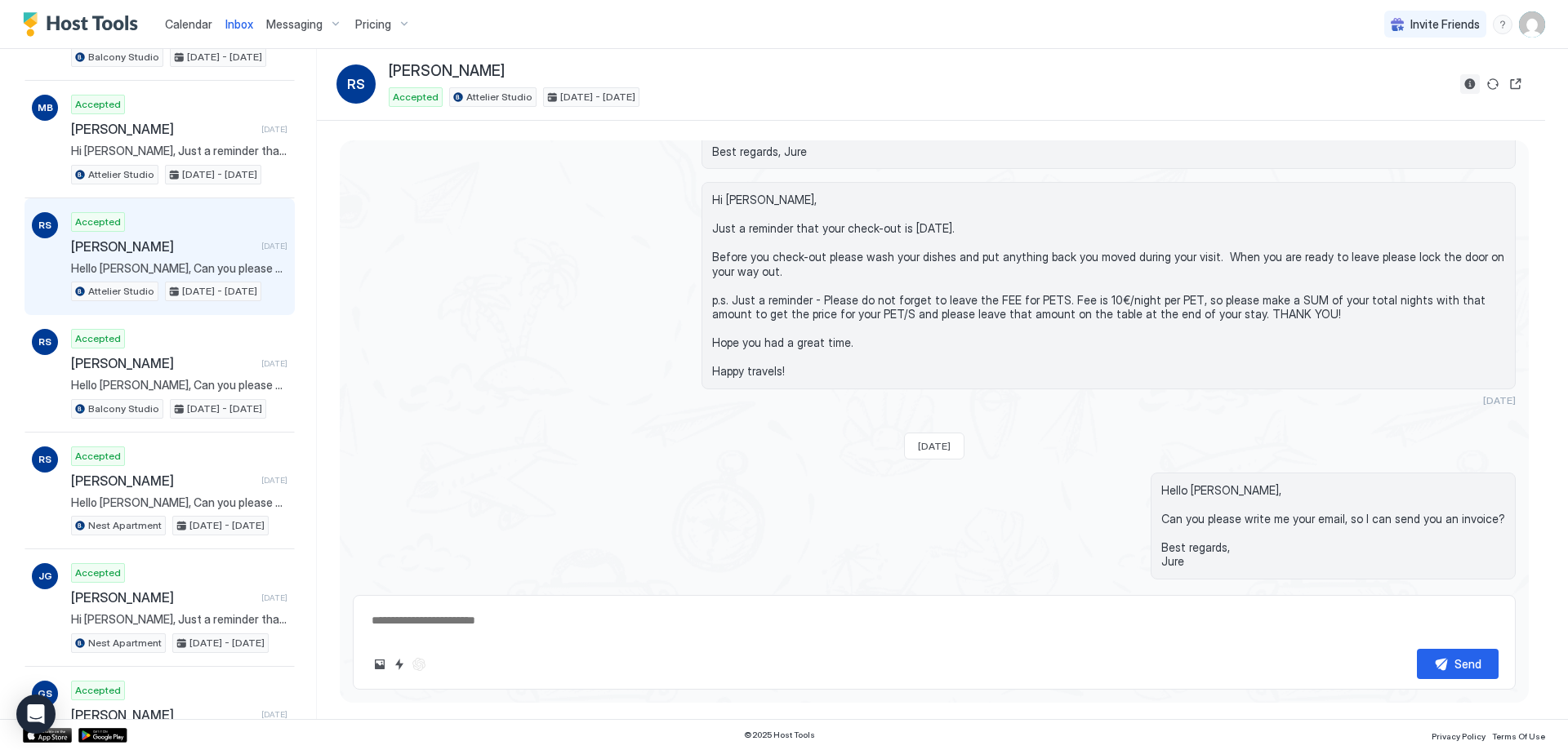
click at [1475, 78] on button "Reservation information" at bounding box center [1470, 84] width 20 height 20
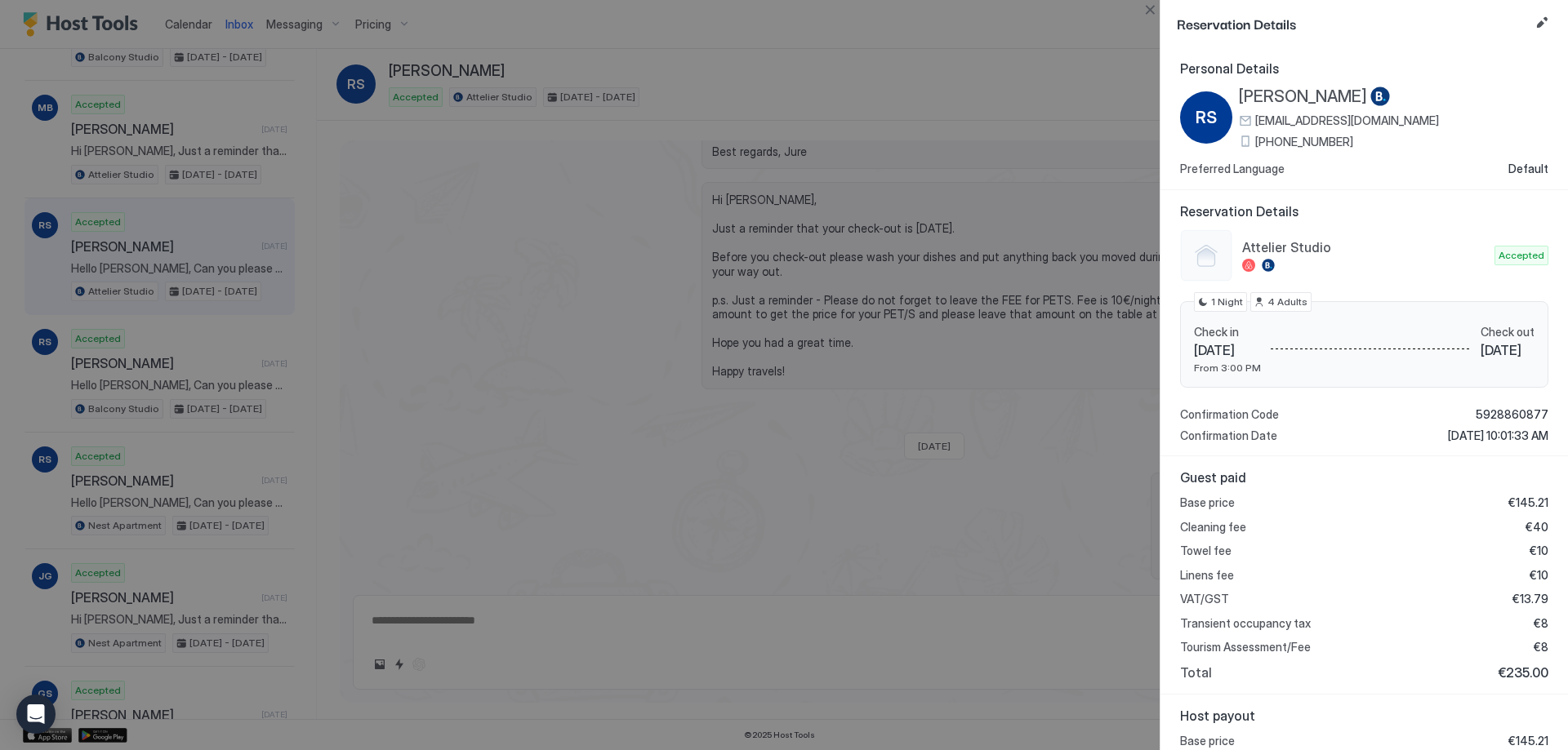
type textarea "*"
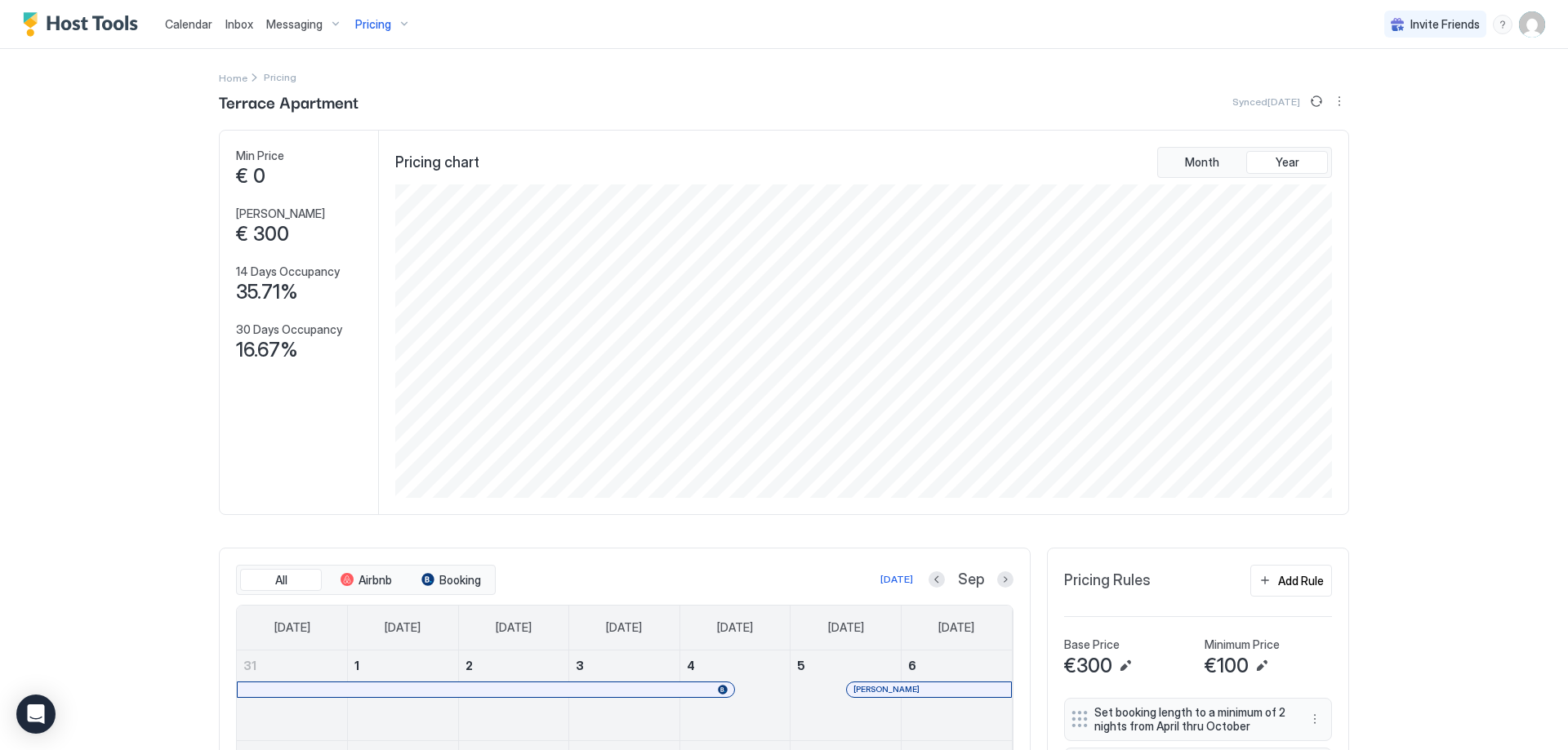
scroll to position [314, 940]
